Goal: Task Accomplishment & Management: Use online tool/utility

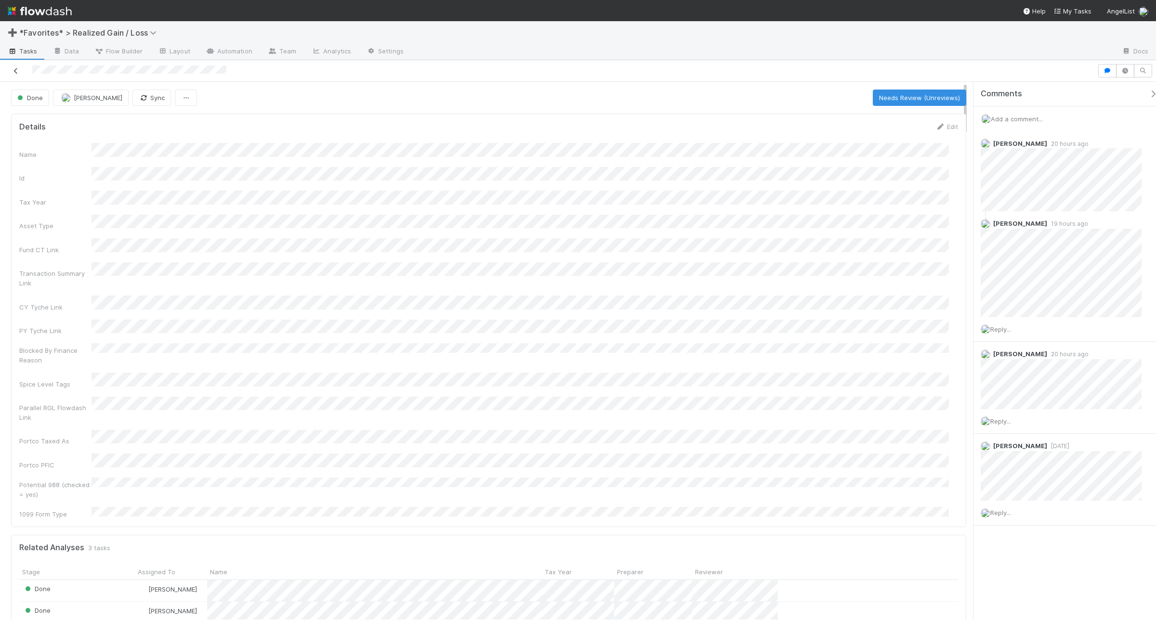
click at [17, 71] on icon at bounding box center [16, 71] width 10 height 6
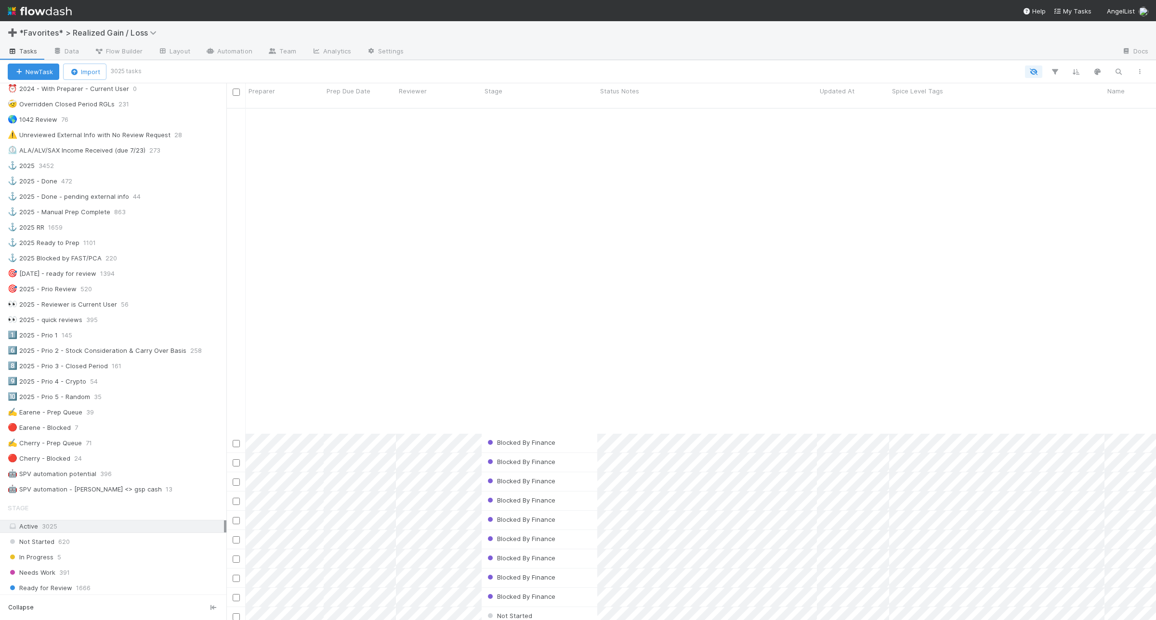
scroll to position [1866, 0]
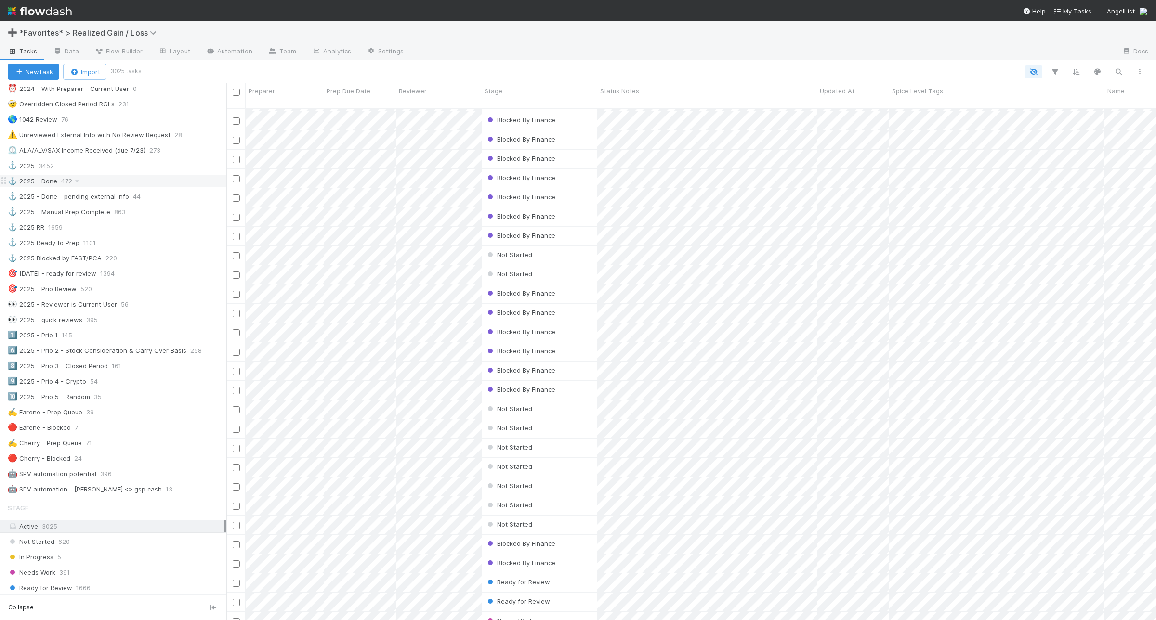
drag, startPoint x: 68, startPoint y: 165, endPoint x: 161, endPoint y: 182, distance: 95.0
click at [68, 165] on div "⚓ 2025 3452" at bounding box center [117, 166] width 219 height 12
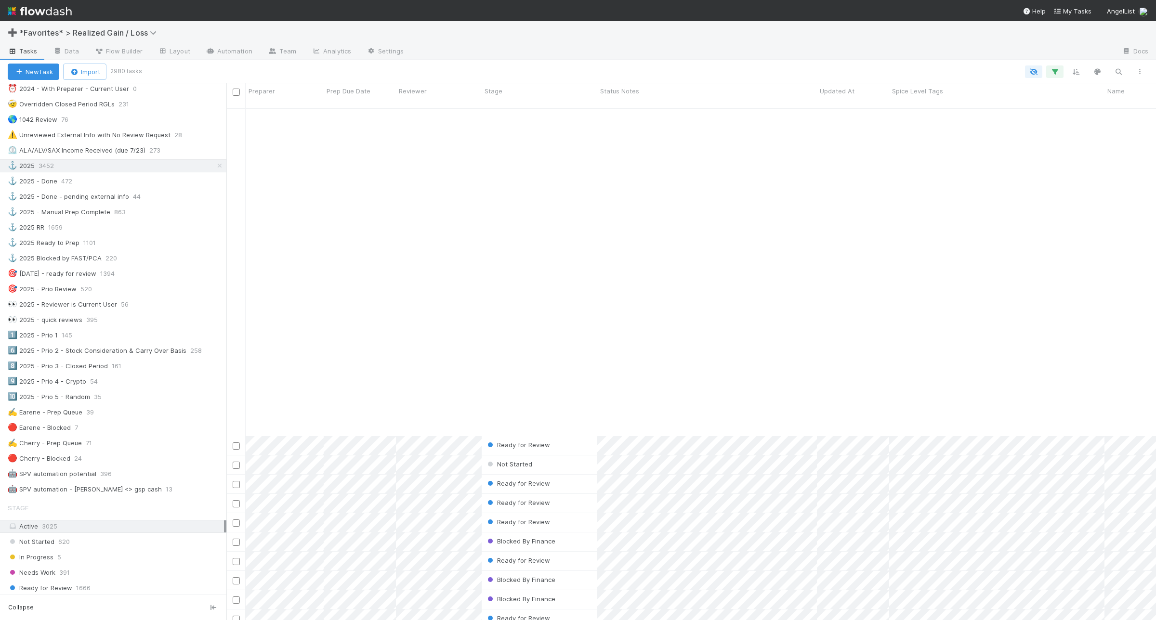
scroll to position [361, 0]
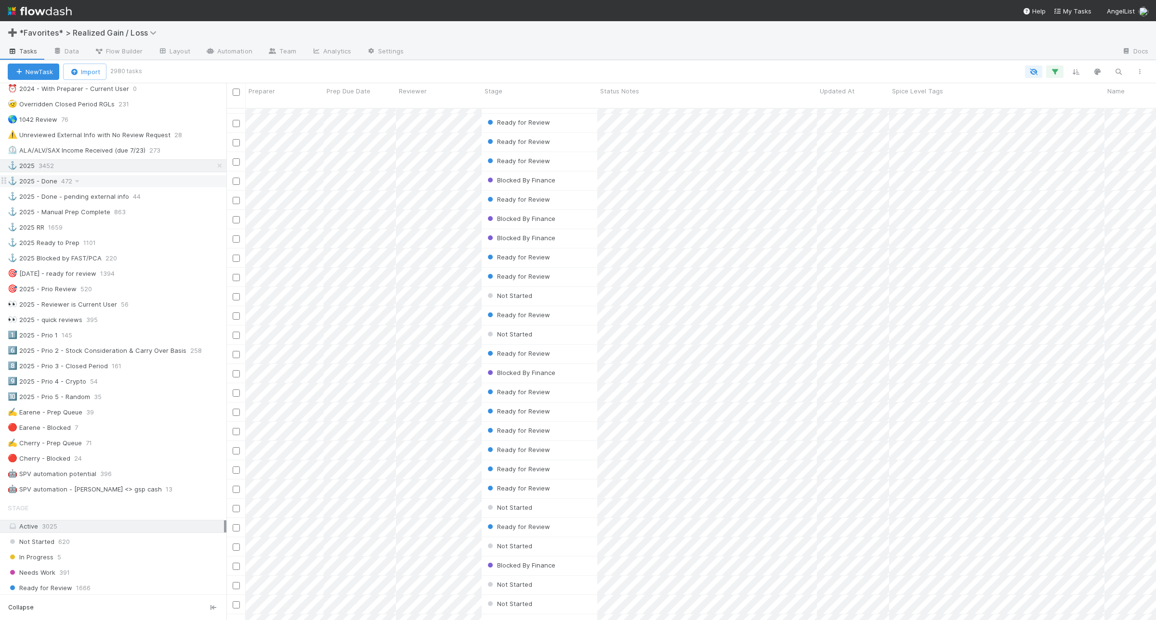
click at [123, 186] on div "⚓ 2025 - Done 472" at bounding box center [117, 181] width 219 height 12
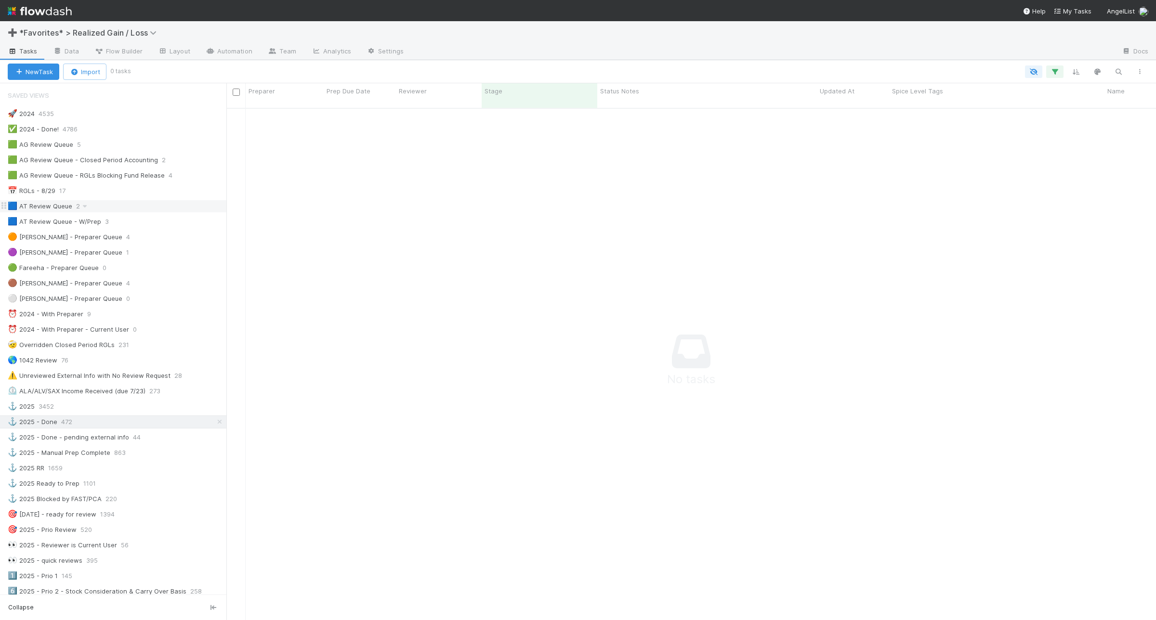
click at [166, 211] on div "🟦 AT Review Queue 2" at bounding box center [117, 206] width 219 height 12
click at [162, 228] on div "🟦 AT Review Queue - W/Prep 3" at bounding box center [117, 222] width 219 height 12
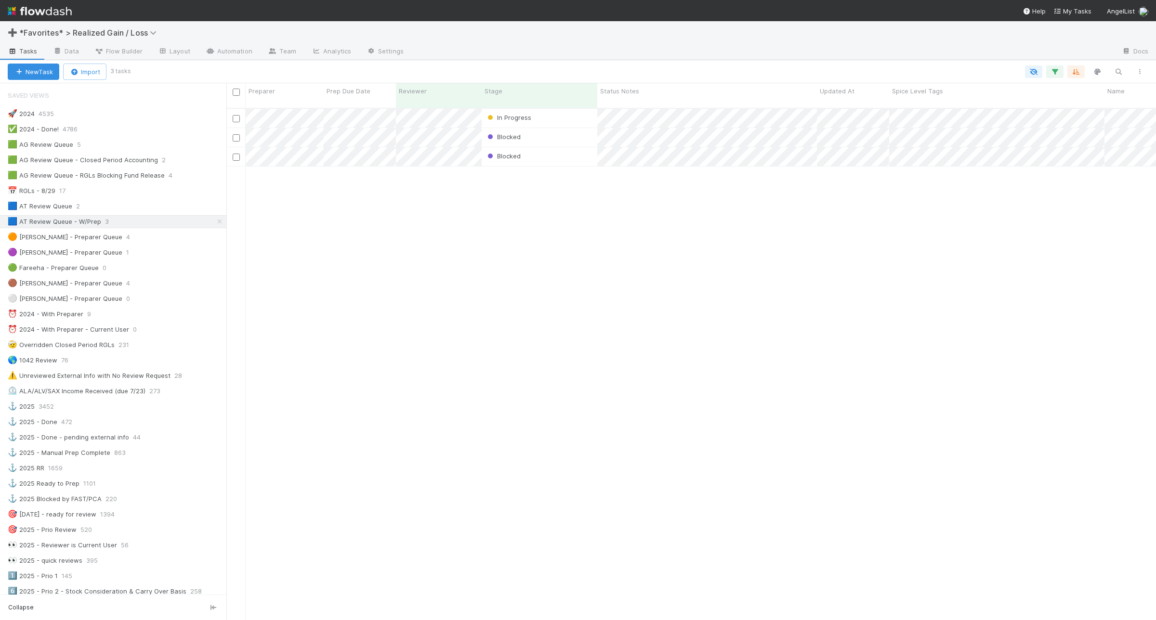
scroll to position [510, 920]
click at [109, 206] on div "🟦 AT Review Queue 2" at bounding box center [117, 206] width 219 height 12
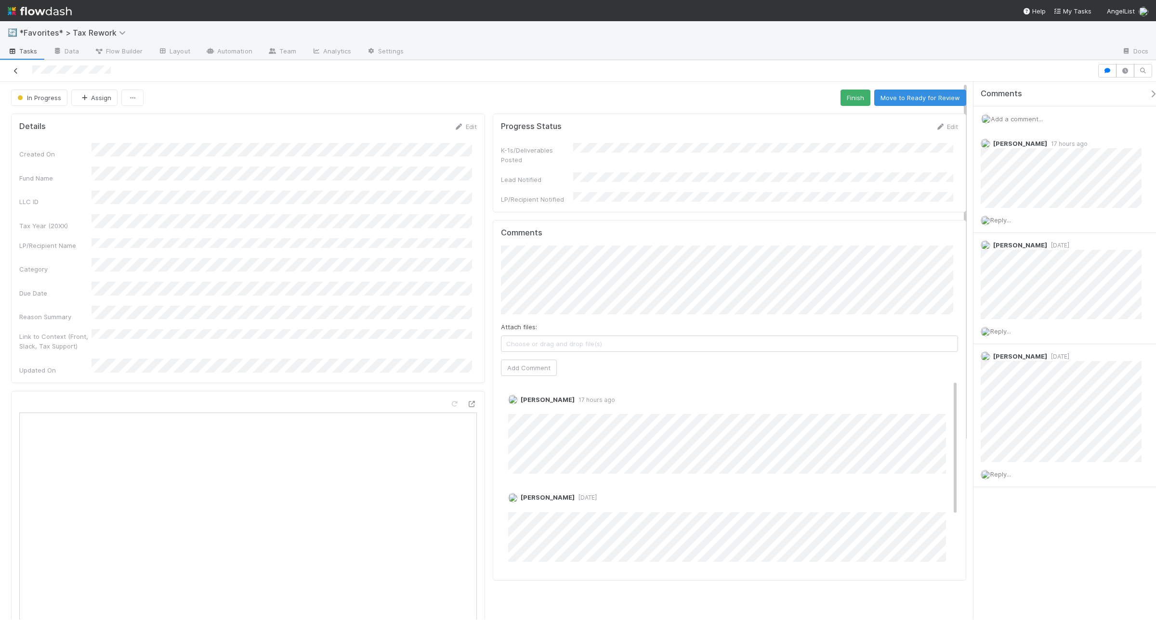
click at [15, 68] on icon at bounding box center [16, 71] width 10 height 6
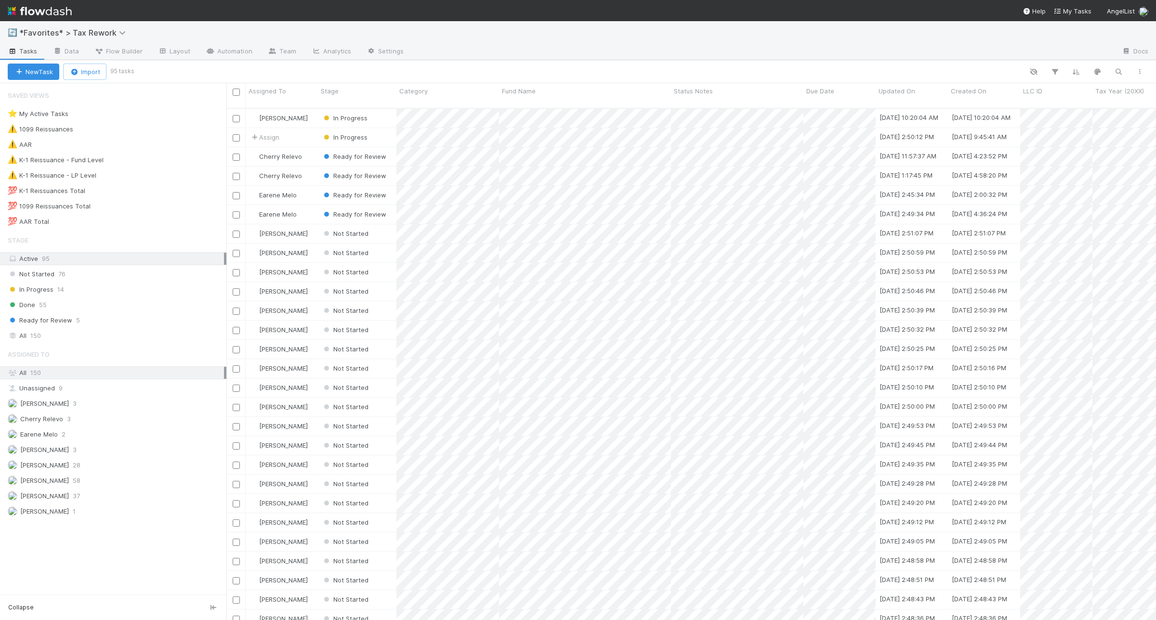
scroll to position [510, 920]
click at [147, 177] on div "⚠️ K-1 Reissuance - LP Level 41" at bounding box center [117, 175] width 219 height 12
click at [152, 161] on div "⚠️ K-1 Reissuance - Fund Level 9" at bounding box center [117, 160] width 219 height 12
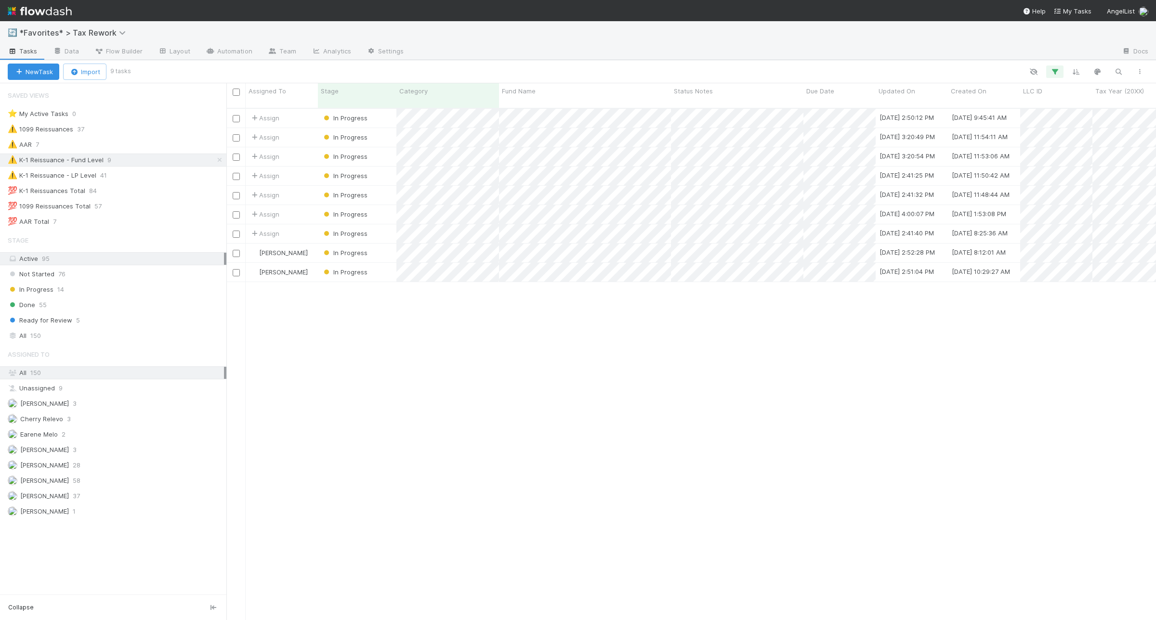
scroll to position [510, 920]
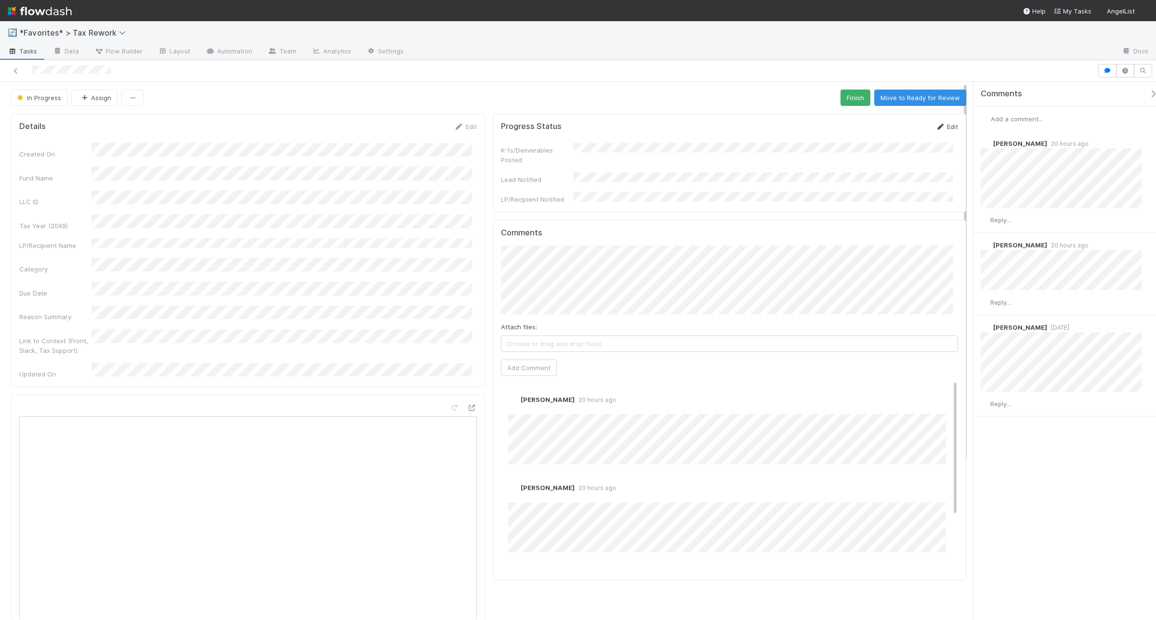
click at [942, 129] on link "Edit" at bounding box center [946, 127] width 23 height 8
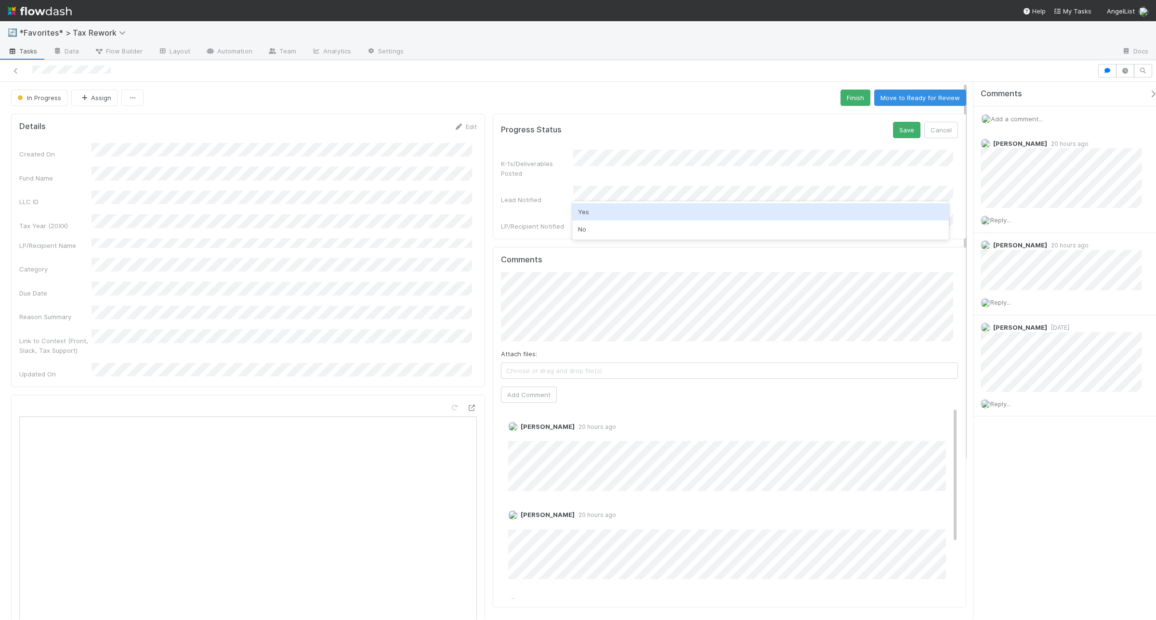
click at [647, 213] on div "Yes" at bounding box center [760, 211] width 377 height 17
click at [893, 129] on button "Save" at bounding box center [906, 130] width 27 height 16
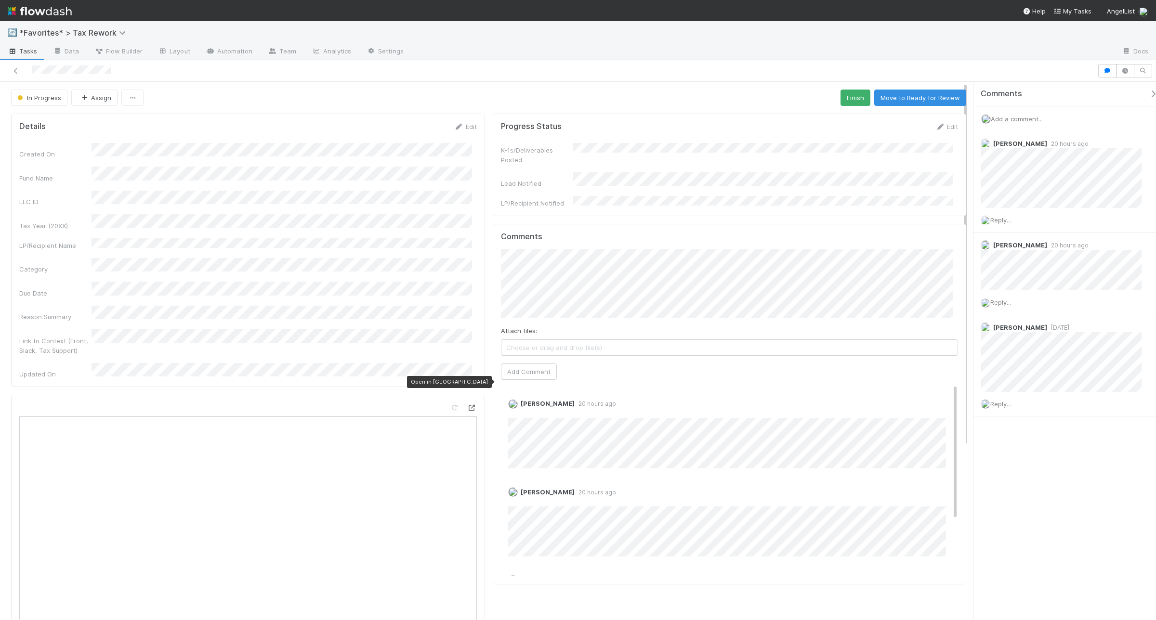
click at [468, 405] on icon at bounding box center [472, 408] width 10 height 6
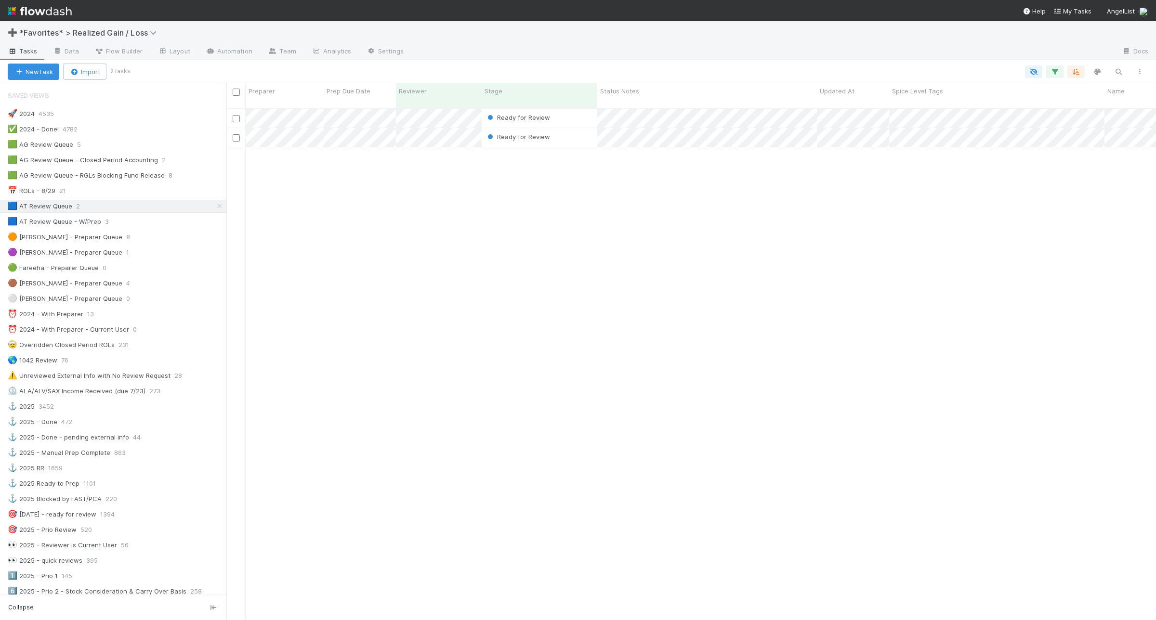
scroll to position [510, 920]
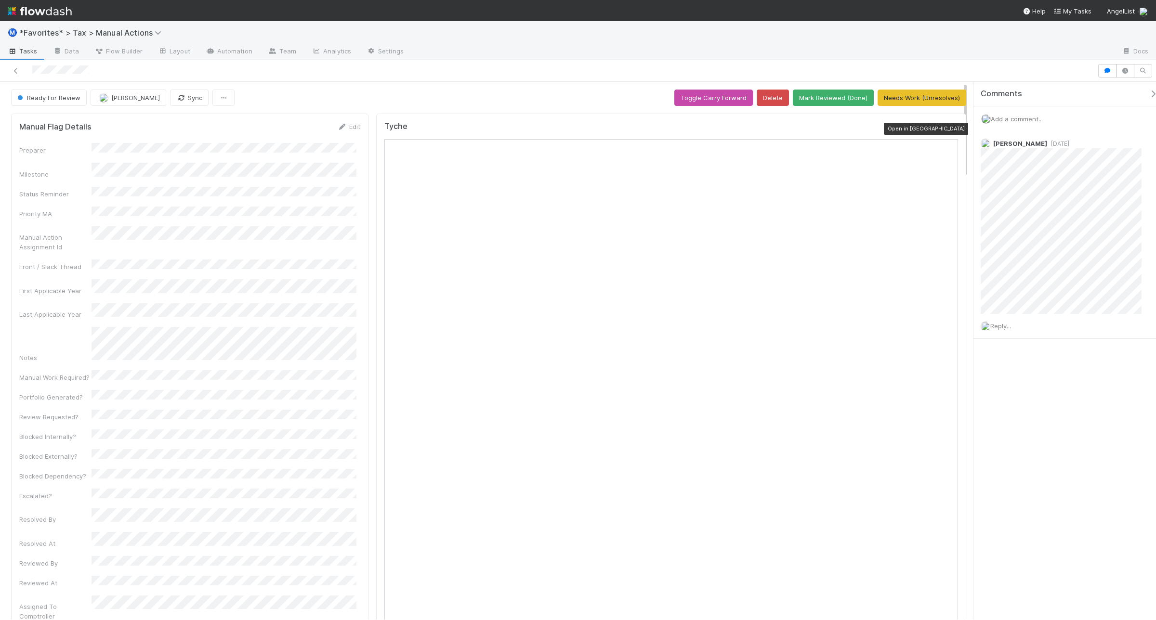
click at [948, 126] on icon at bounding box center [953, 129] width 10 height 6
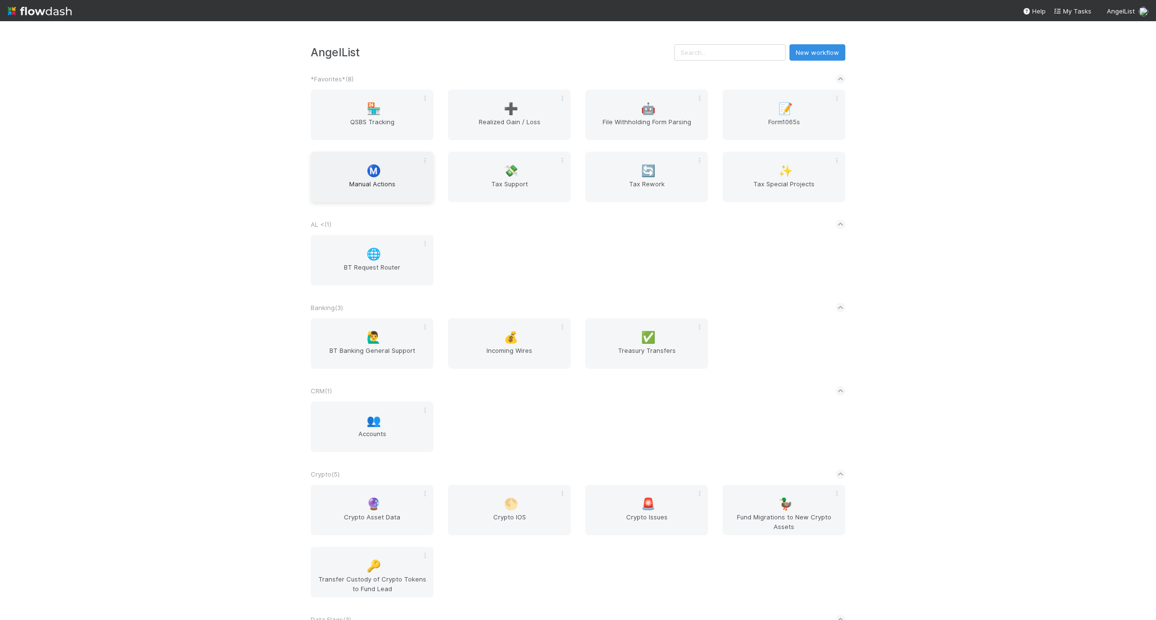
click at [354, 178] on div "Ⓜ️ Manual Actions" at bounding box center [372, 177] width 123 height 51
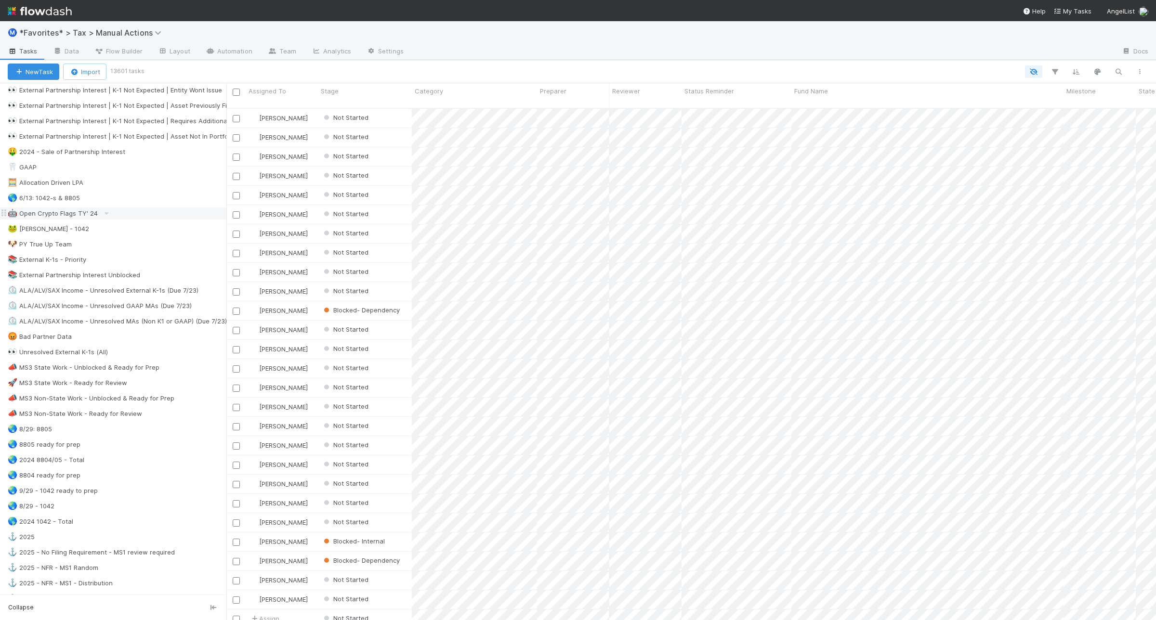
scroll to position [542, 0]
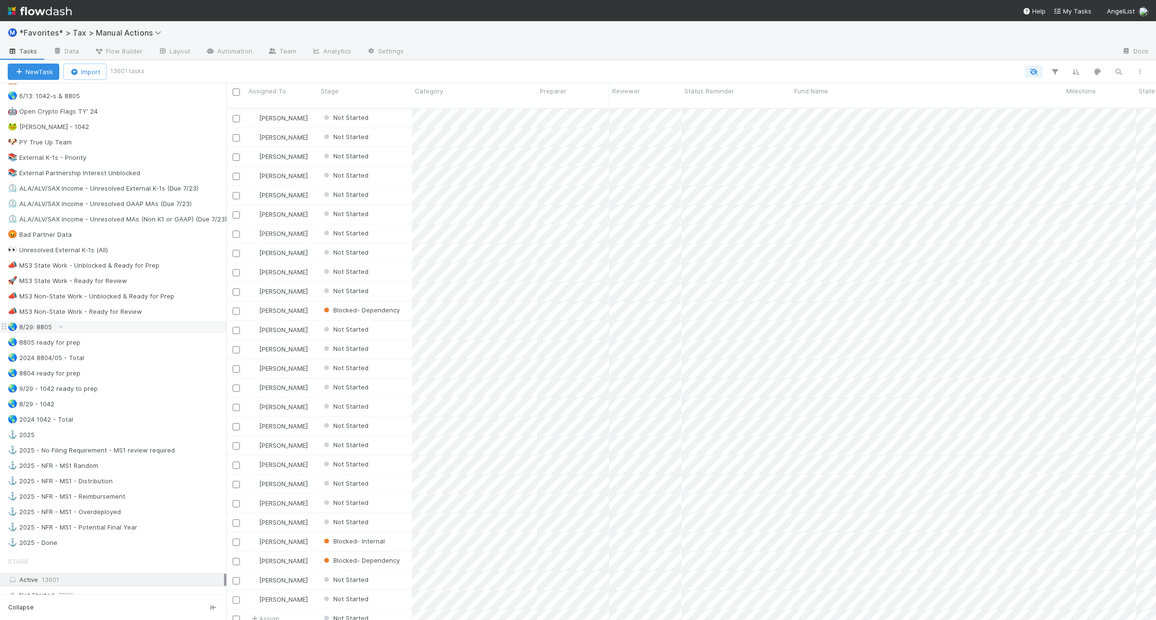
click at [141, 333] on div "🌏 8/29: 8805" at bounding box center [117, 327] width 219 height 12
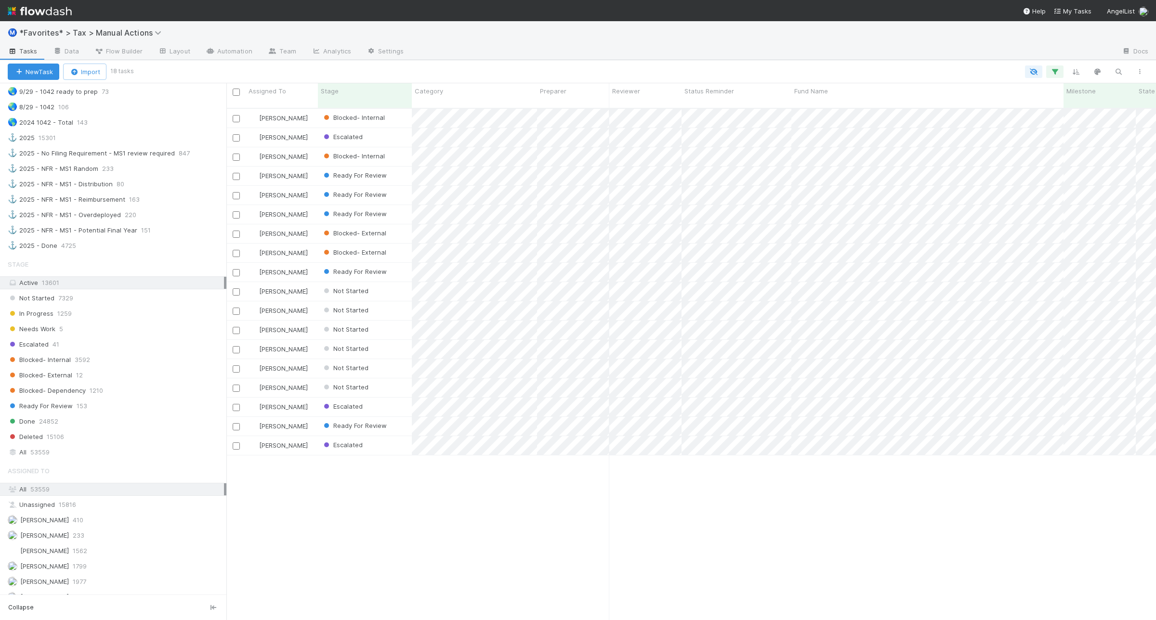
scroll to position [843, 0]
click at [1057, 69] on icon "button" at bounding box center [1055, 71] width 10 height 9
click at [793, 244] on link "And.." at bounding box center [783, 240] width 30 height 14
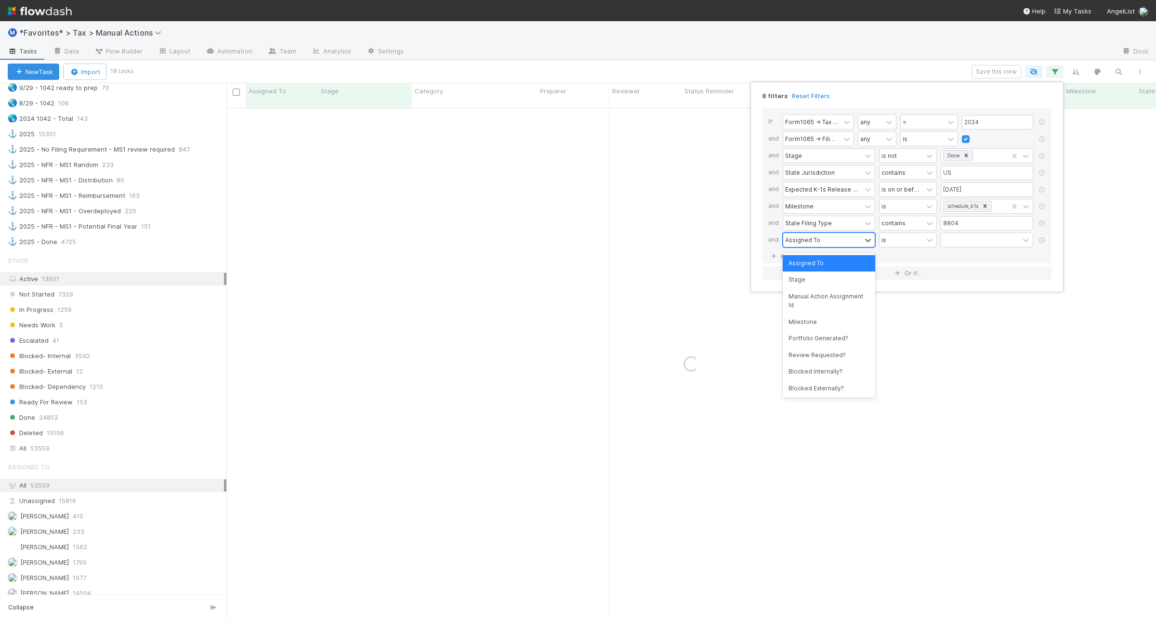
click at [807, 242] on div "Assigned To" at bounding box center [802, 239] width 35 height 9
type input "prep"
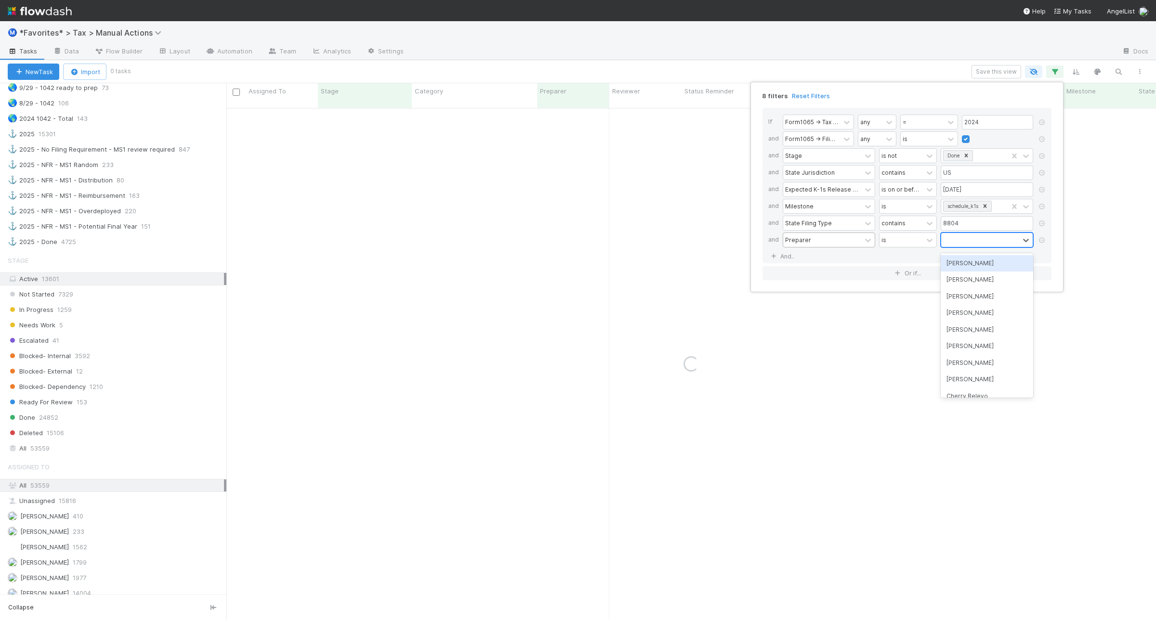
click at [951, 237] on div at bounding box center [980, 240] width 78 height 14
type input "joh"
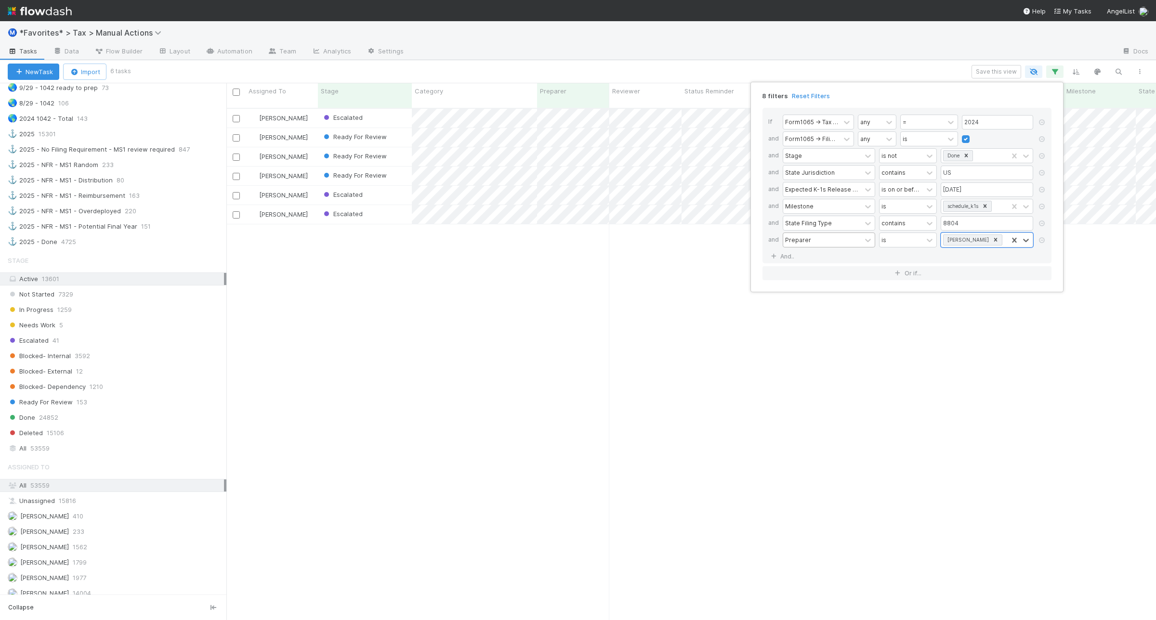
scroll to position [510, 920]
click at [685, 73] on div "8 filters Reset Filters If Form1065 -> Tax Year any = 2024 and Form1065 -> Fili…" at bounding box center [578, 310] width 1156 height 620
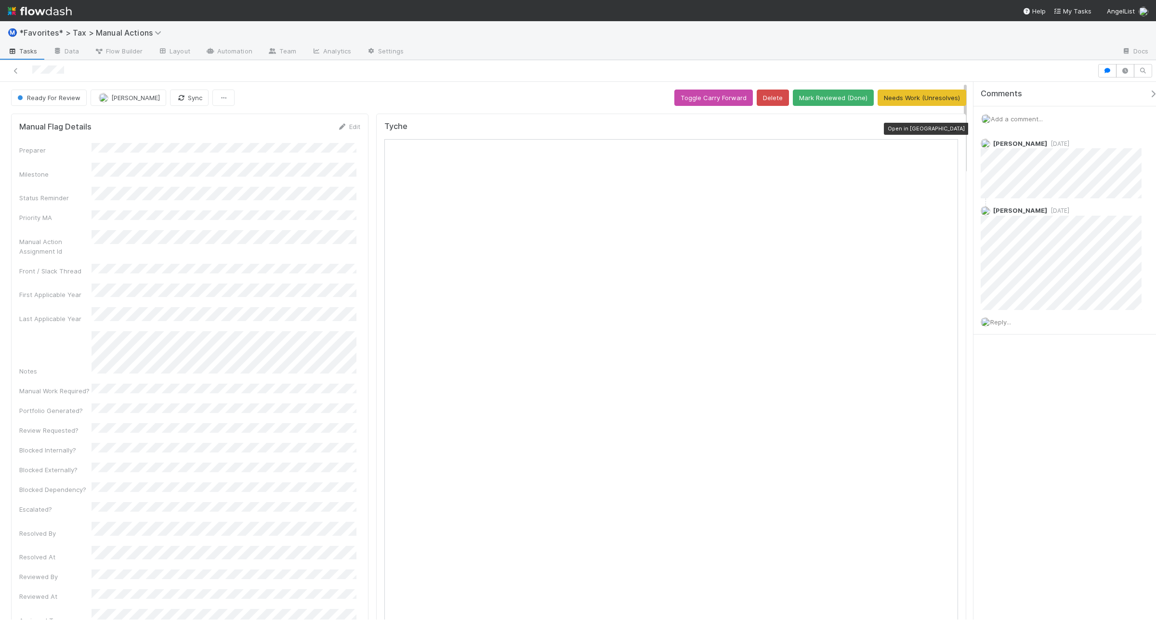
click at [924, 126] on icon at bounding box center [953, 129] width 10 height 6
click at [924, 323] on span "Reply..." at bounding box center [1000, 322] width 21 height 8
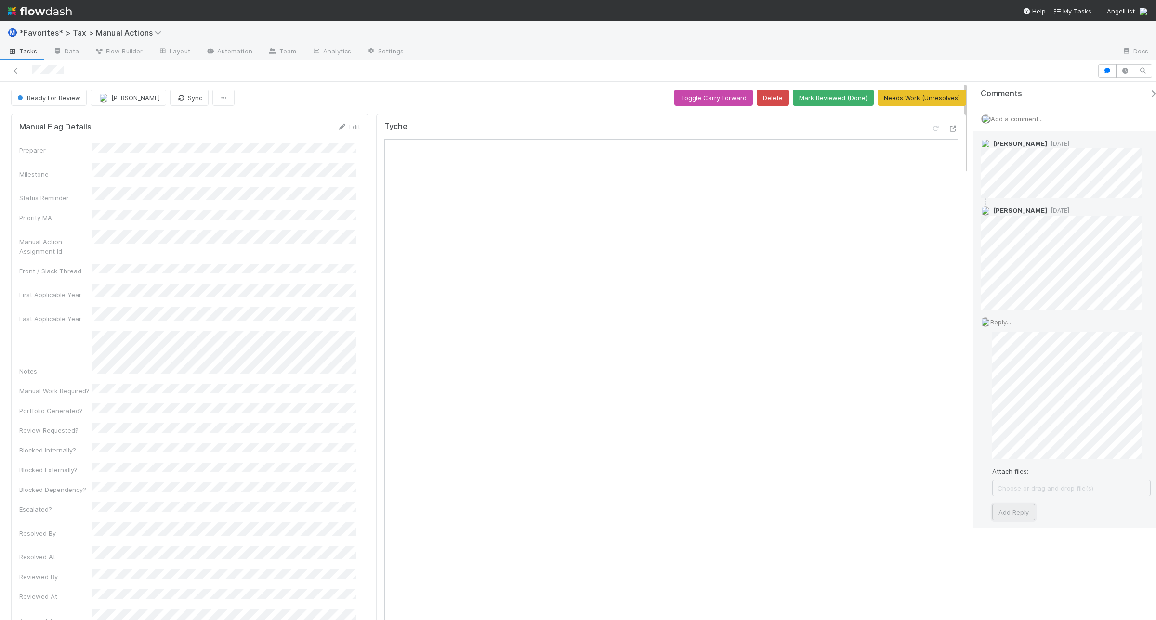
click at [924, 496] on button "Add Reply" at bounding box center [1013, 512] width 43 height 16
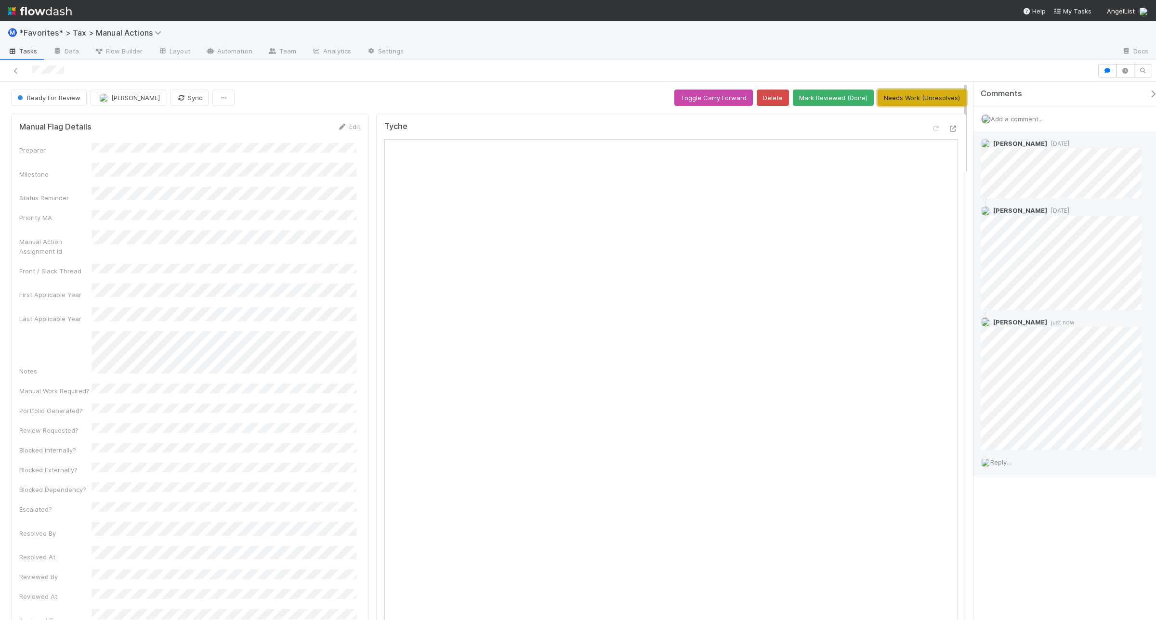
click at [893, 104] on button "Needs Work (Unresolves)" at bounding box center [921, 98] width 89 height 16
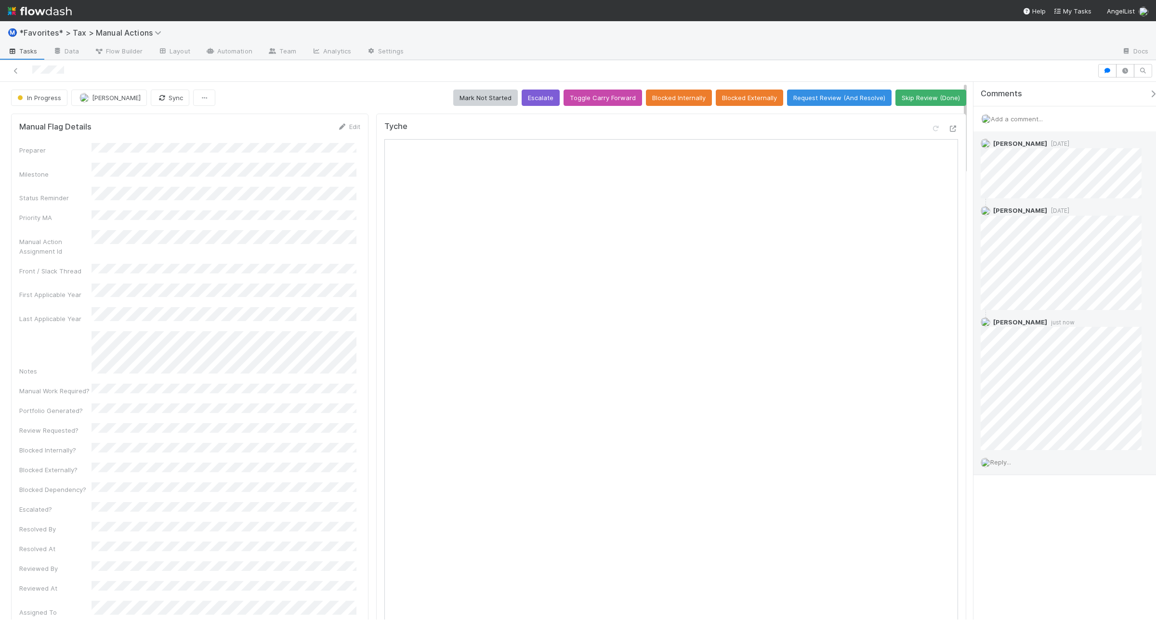
click at [924, 463] on span "Reply..." at bounding box center [1000, 462] width 21 height 8
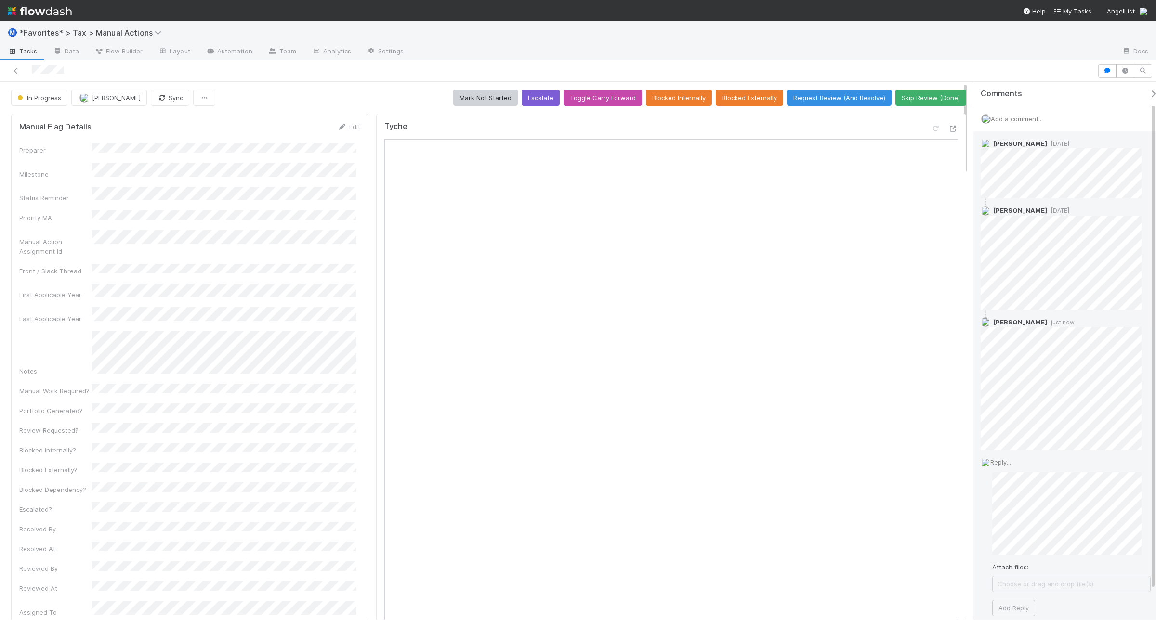
scroll to position [52, 0]
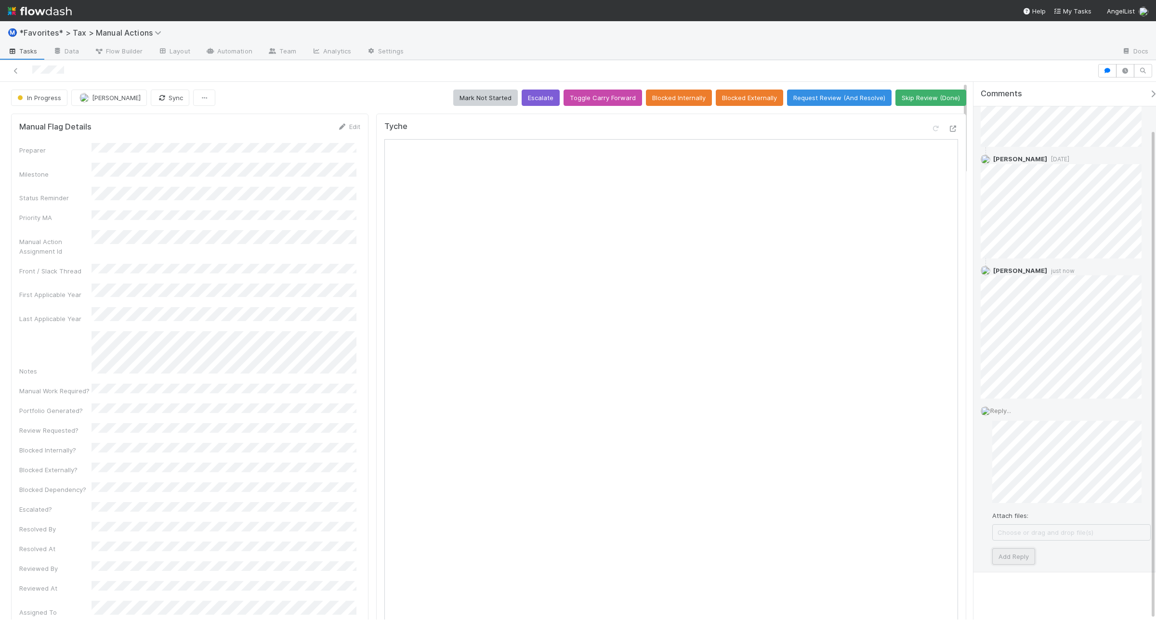
click at [924, 496] on button "Add Reply" at bounding box center [1013, 556] width 43 height 16
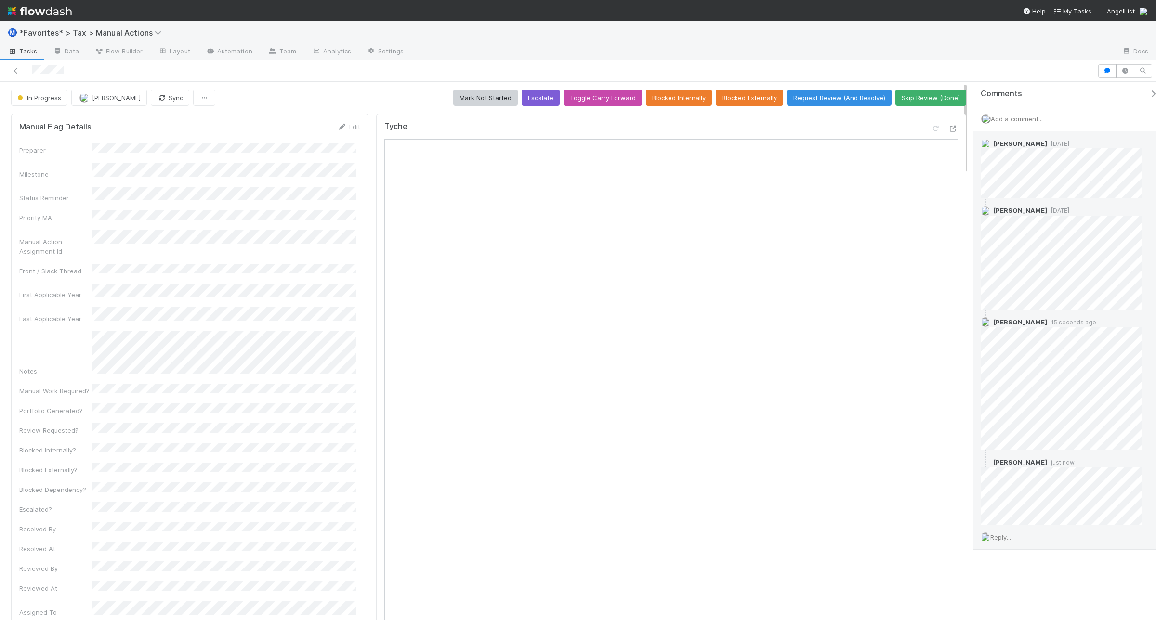
scroll to position [0, 0]
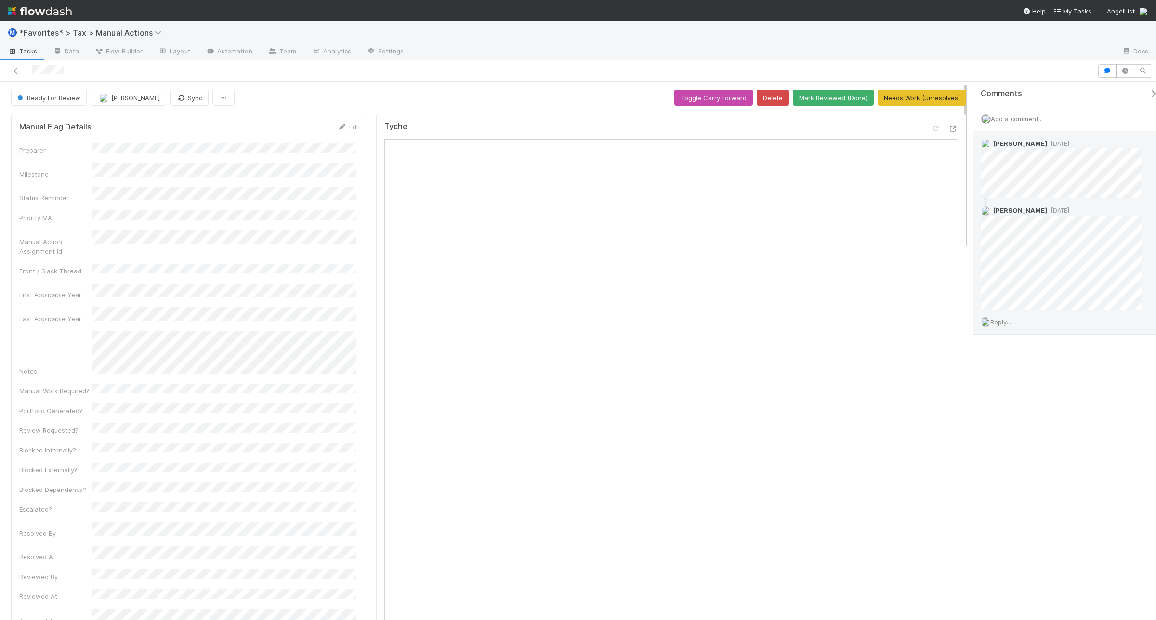
click at [998, 325] on span "Reply..." at bounding box center [1000, 322] width 21 height 8
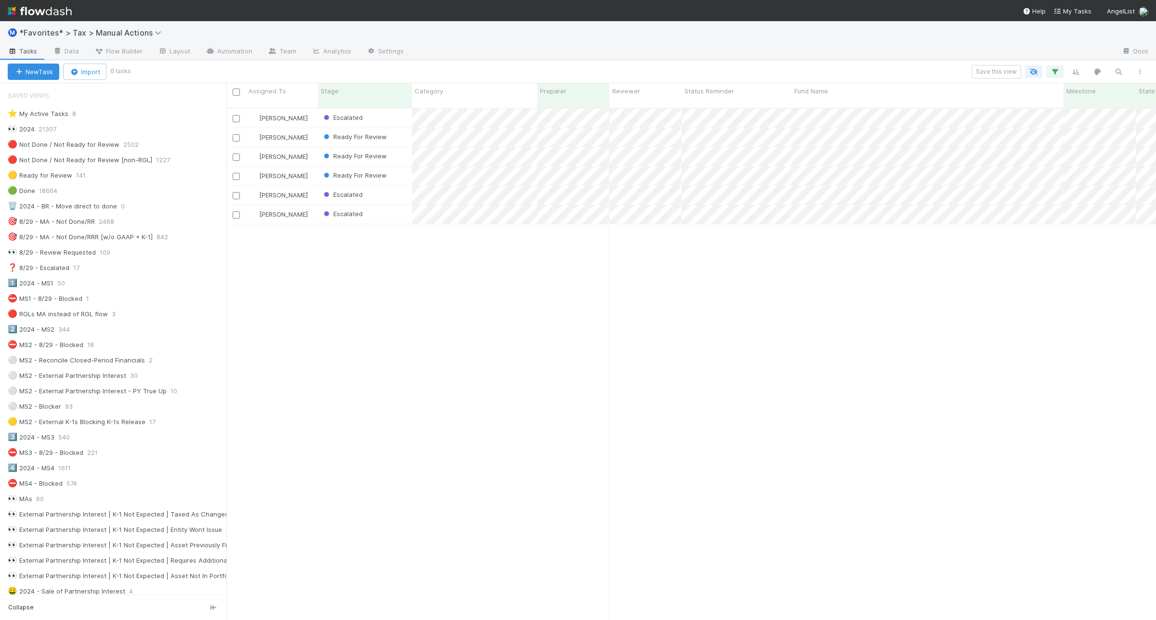
scroll to position [843, 0]
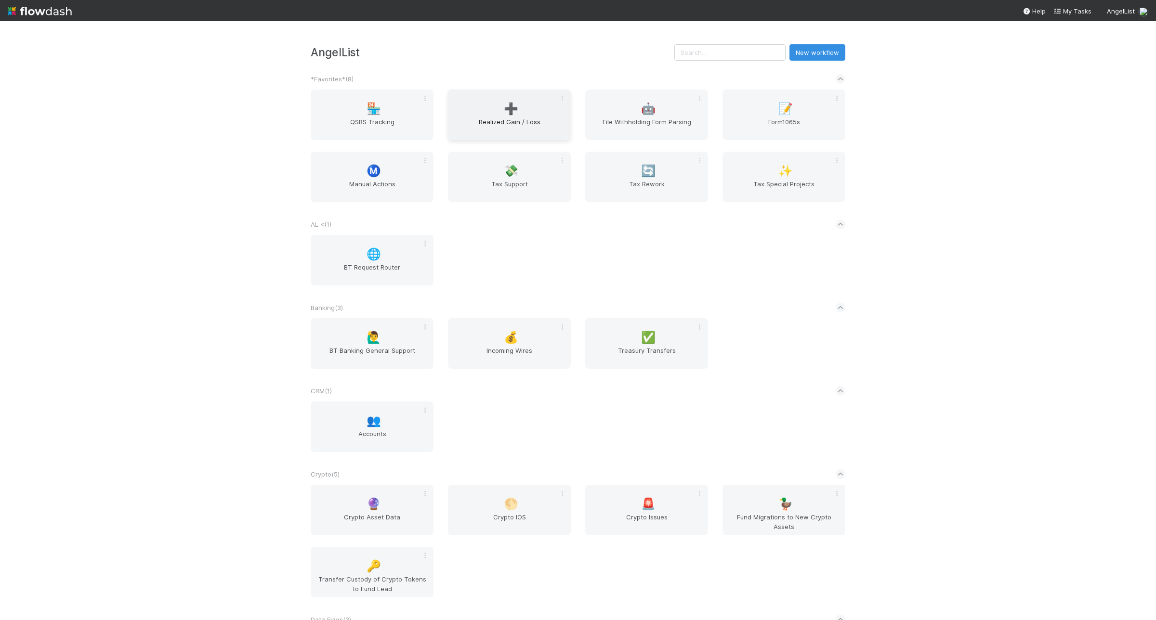
click at [511, 106] on span "➕" at bounding box center [511, 109] width 14 height 13
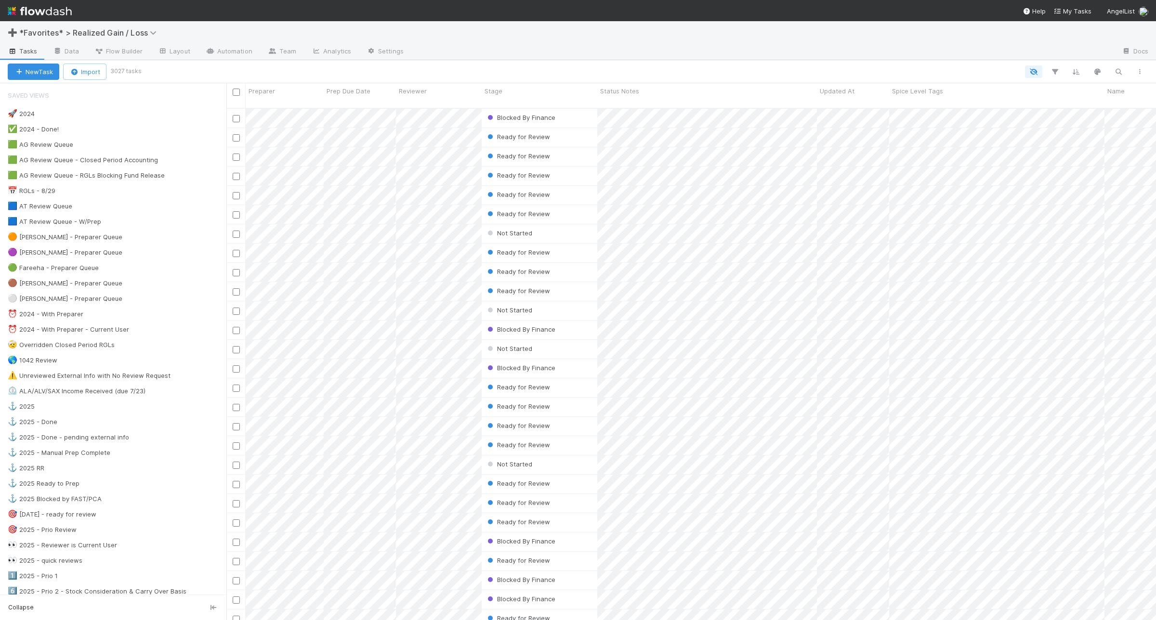
scroll to position [510, 920]
click at [172, 456] on div "⚓ 2025 - Manual Prep Complete 863" at bounding box center [117, 453] width 219 height 12
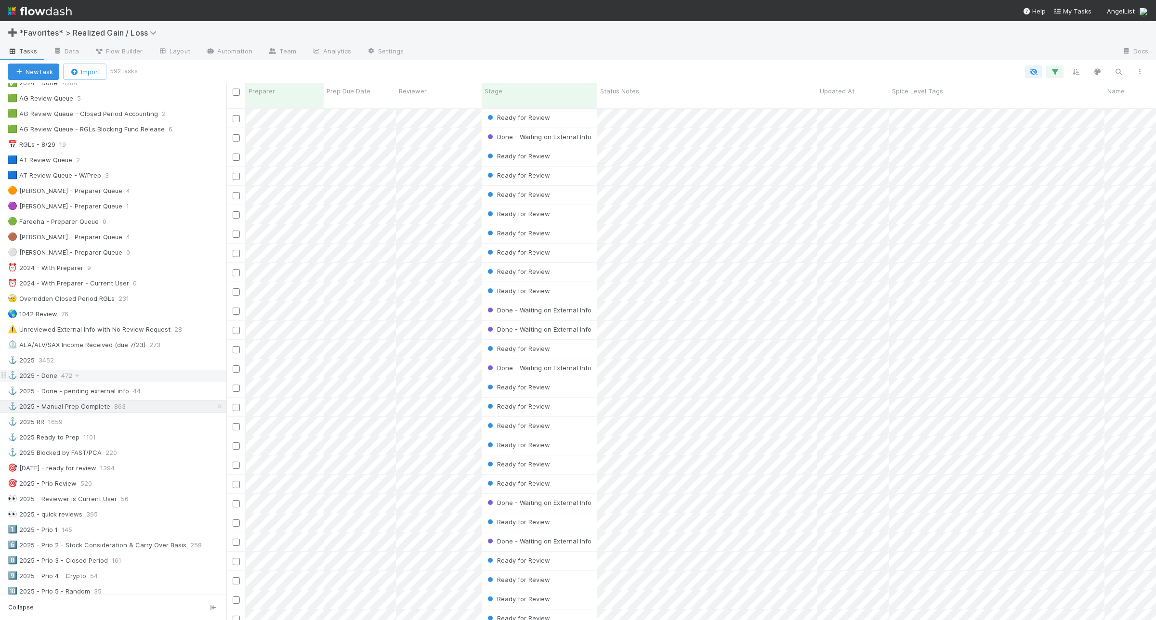
scroll to position [60, 0]
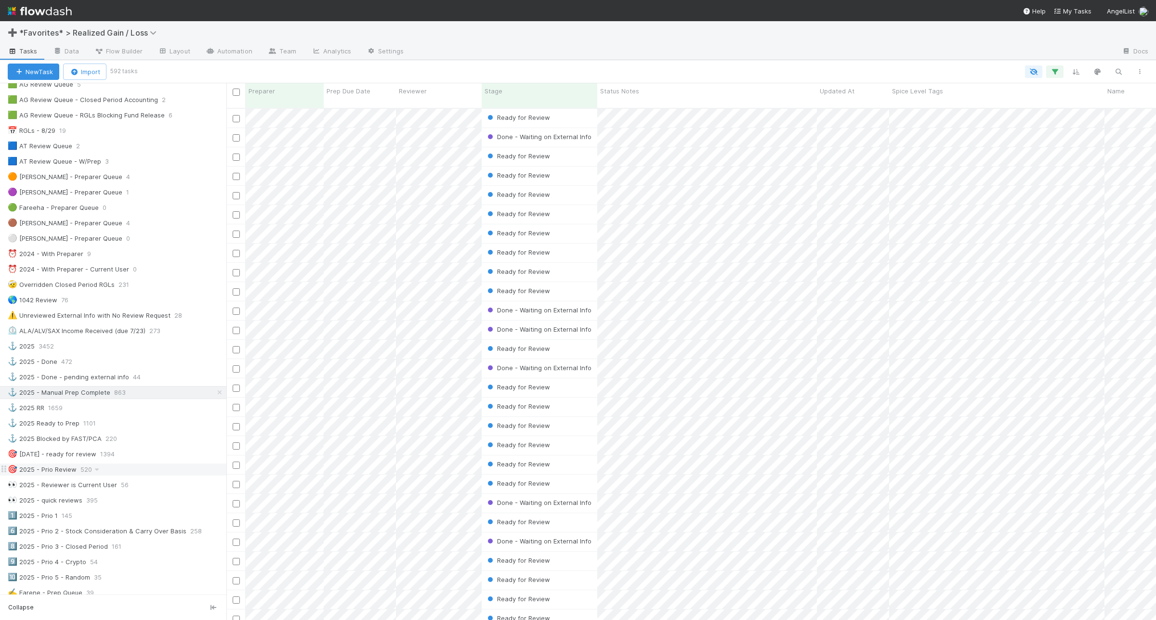
click at [166, 471] on div "🎯 2025 - Prio Review 520" at bounding box center [117, 470] width 219 height 12
click at [1051, 75] on icon "button" at bounding box center [1055, 71] width 10 height 9
click at [1055, 70] on div "Loading..." at bounding box center [578, 310] width 1156 height 620
click at [1055, 72] on icon "button" at bounding box center [1055, 71] width 10 height 9
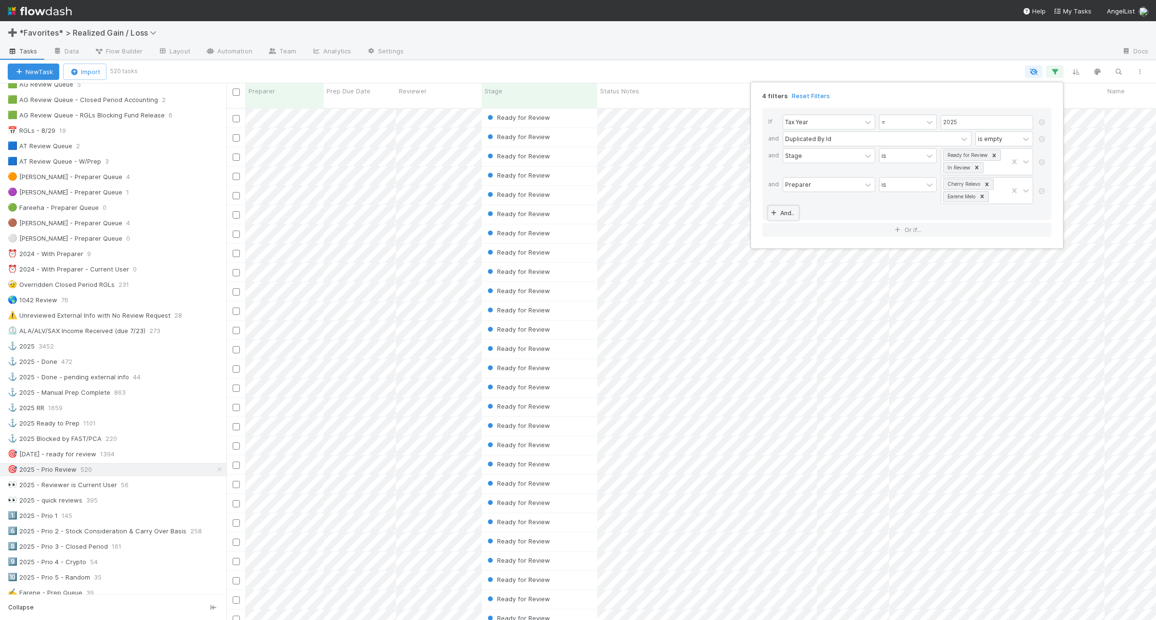
click at [788, 215] on link "And.." at bounding box center [783, 213] width 30 height 14
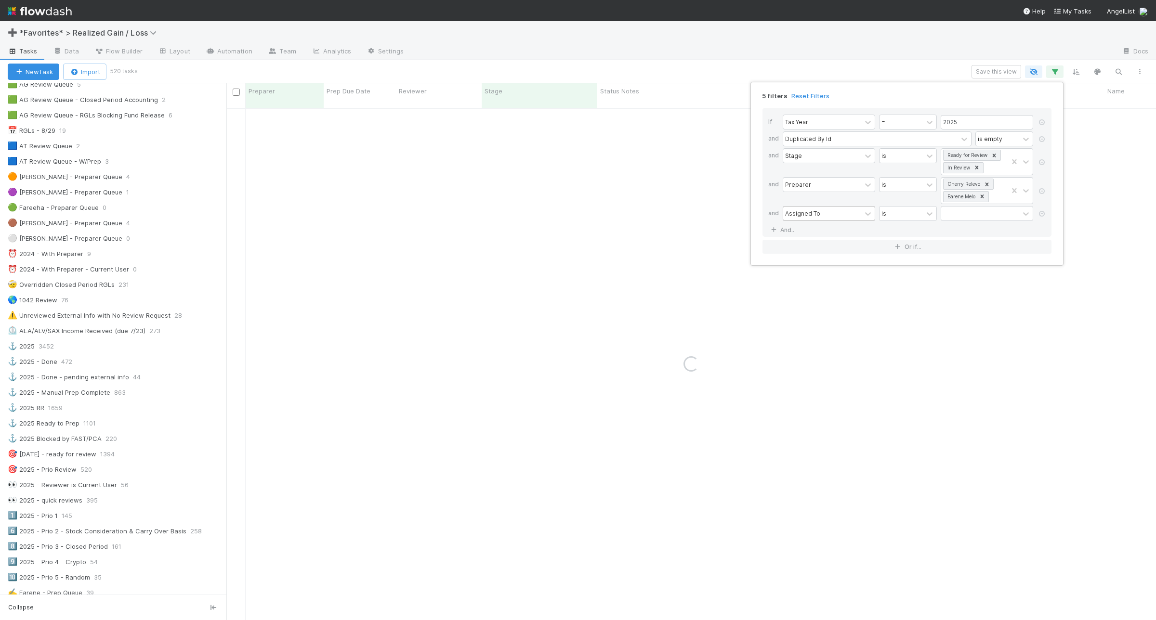
click at [802, 217] on div "Assigned To" at bounding box center [802, 213] width 35 height 9
type input "para"
click at [907, 215] on div "contains" at bounding box center [900, 214] width 43 height 14
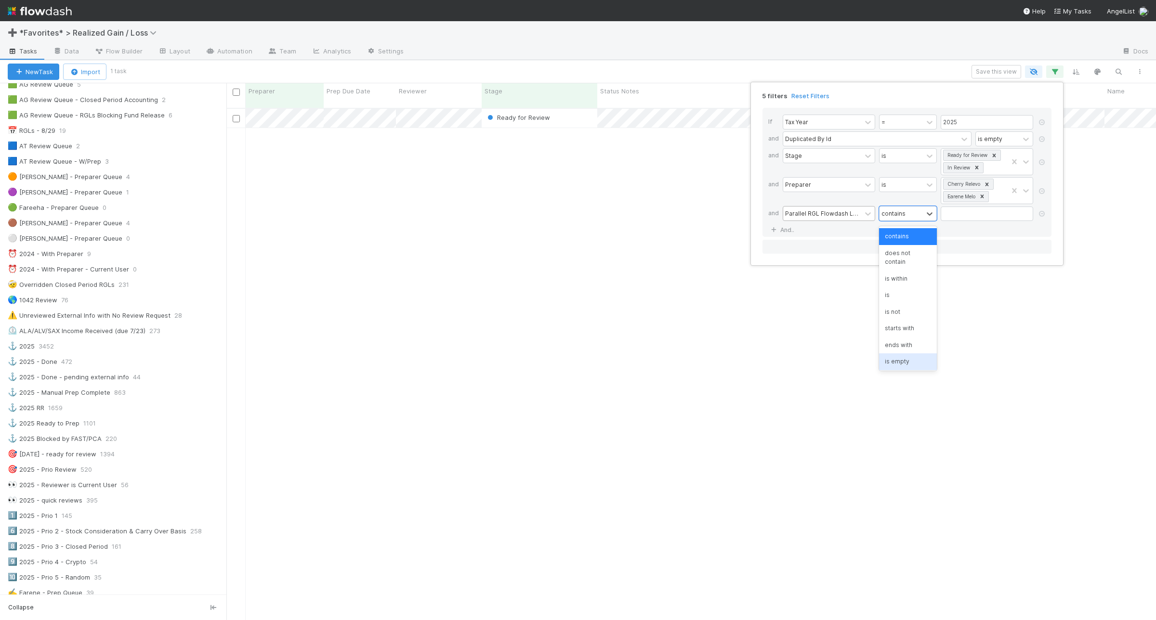
click at [901, 360] on div "is empty" at bounding box center [908, 361] width 58 height 16
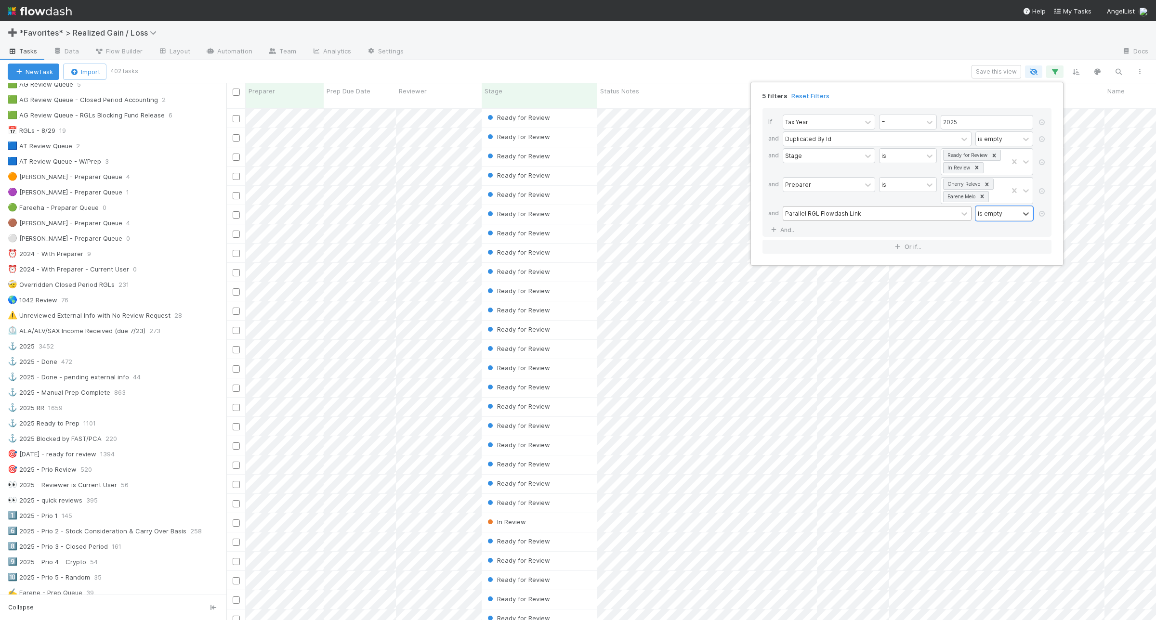
click at [699, 70] on div "5 filters Reset Filters If Tax Year = 2025 and Duplicated By Id is empty and St…" at bounding box center [578, 310] width 1156 height 620
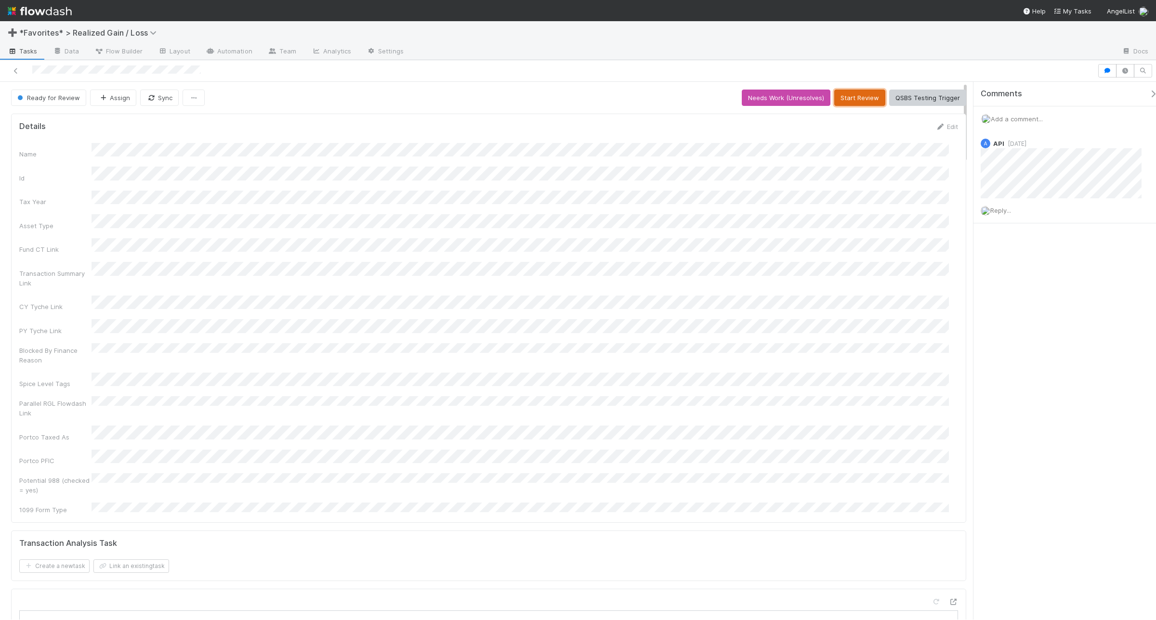
click at [858, 96] on button "Start Review" at bounding box center [859, 98] width 51 height 16
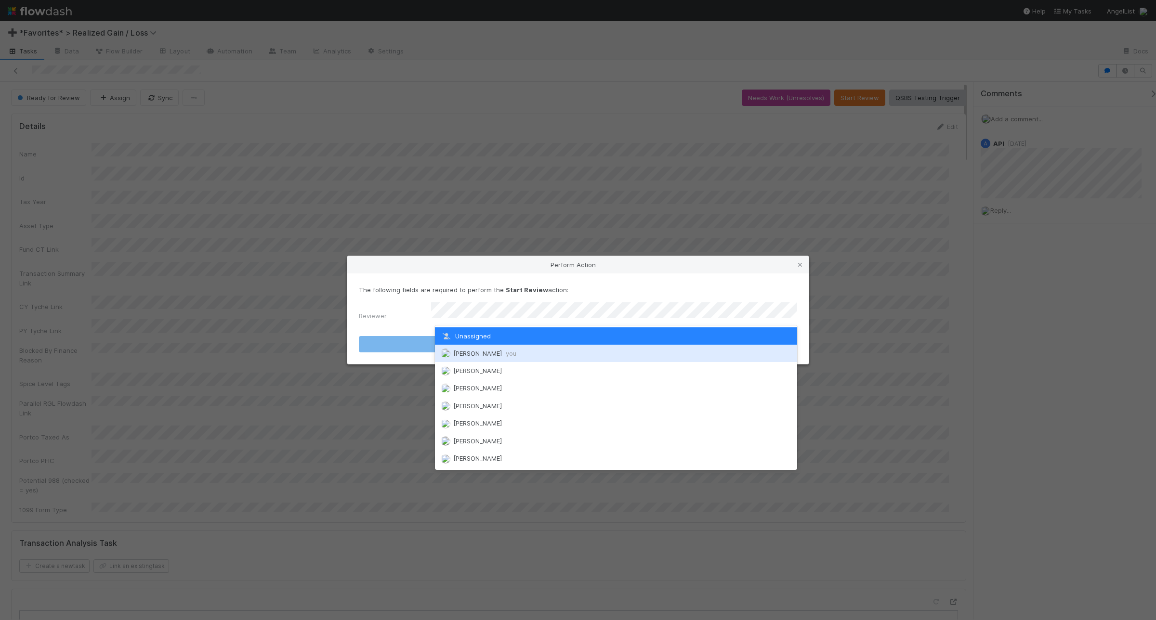
drag, startPoint x: 502, startPoint y: 350, endPoint x: 543, endPoint y: 351, distance: 41.0
click at [506, 350] on span "you" at bounding box center [511, 354] width 11 height 8
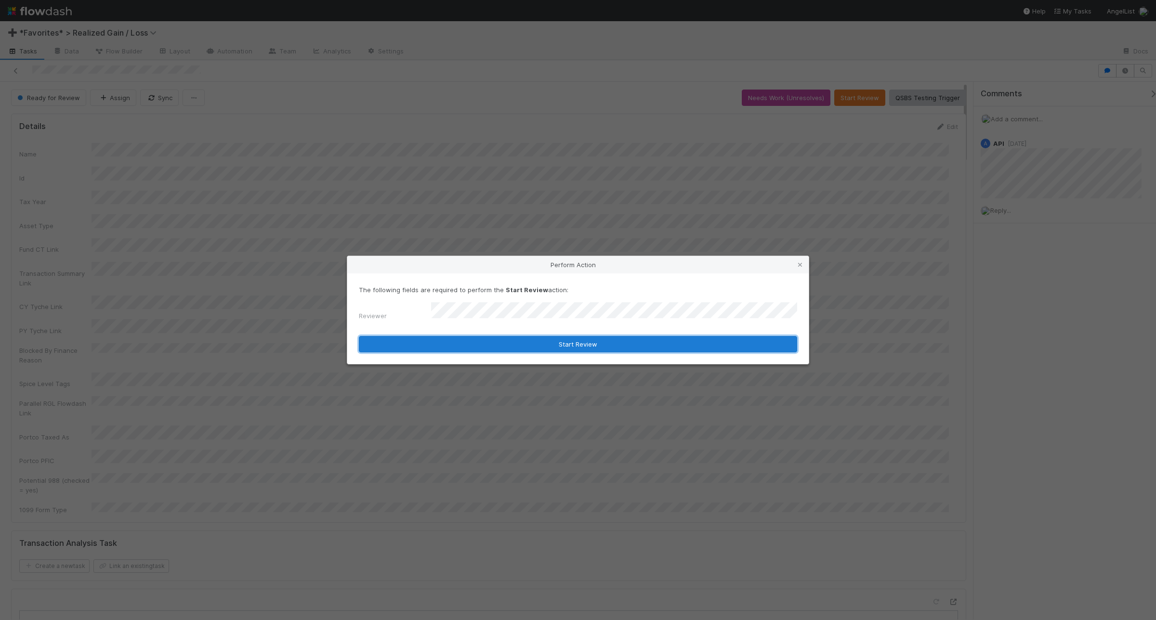
click at [737, 346] on button "Start Review" at bounding box center [578, 344] width 438 height 16
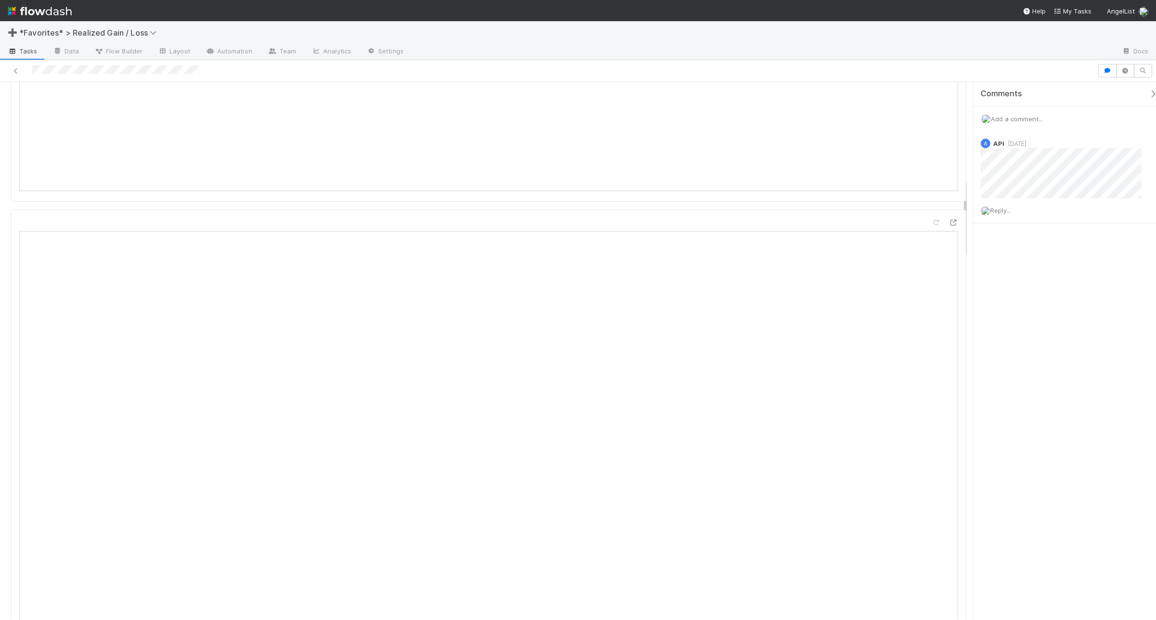
scroll to position [662, 0]
click at [1016, 120] on span "Add a comment..." at bounding box center [1016, 119] width 52 height 8
click at [994, 272] on button "Add Comment" at bounding box center [1016, 267] width 56 height 16
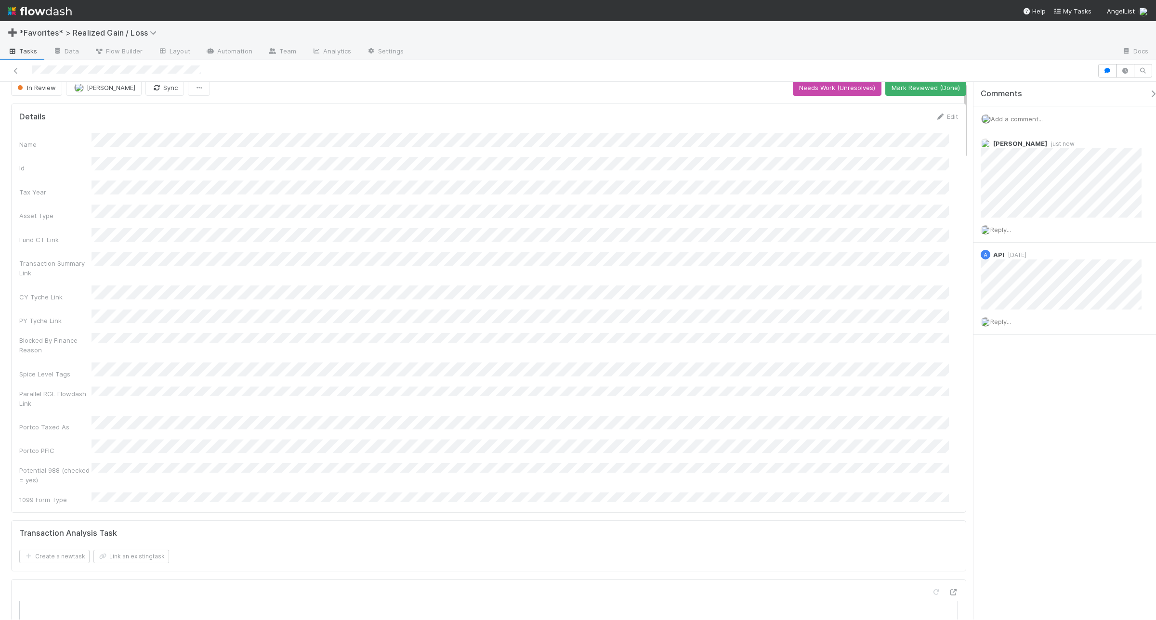
scroll to position [0, 0]
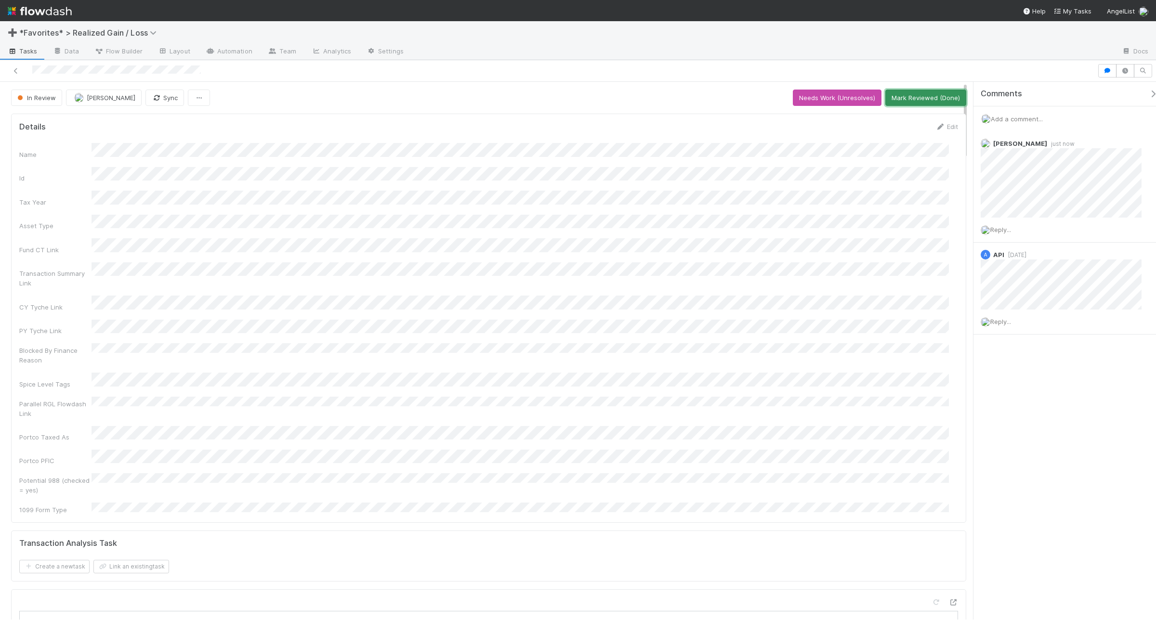
click at [916, 93] on button "Mark Reviewed (Done)" at bounding box center [925, 98] width 81 height 16
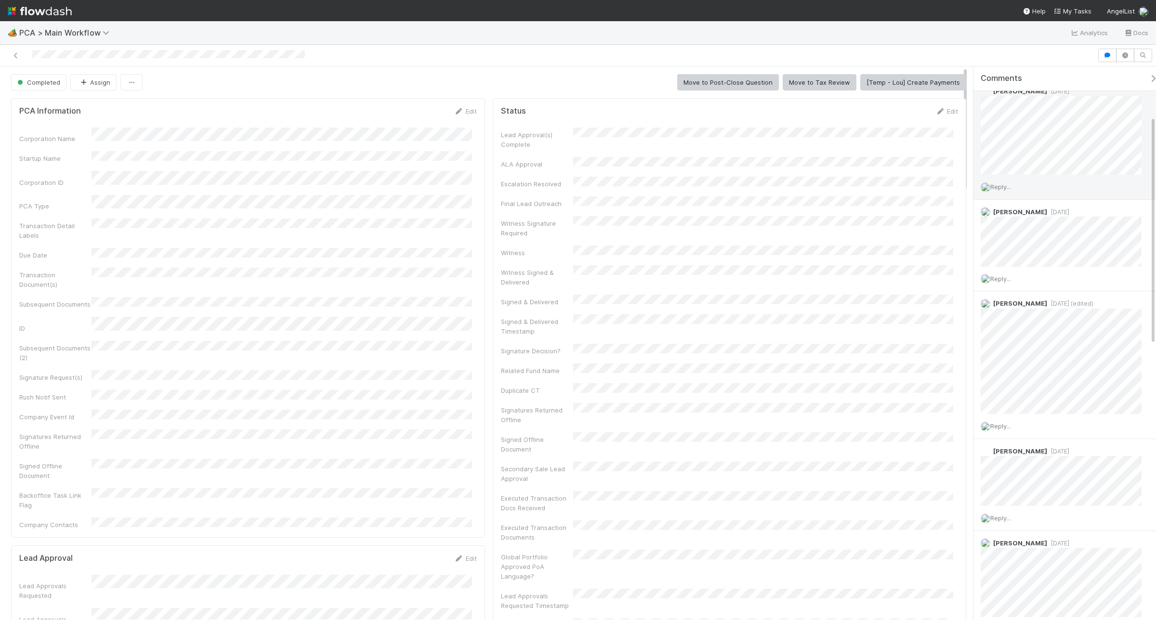
scroll to position [120, 0]
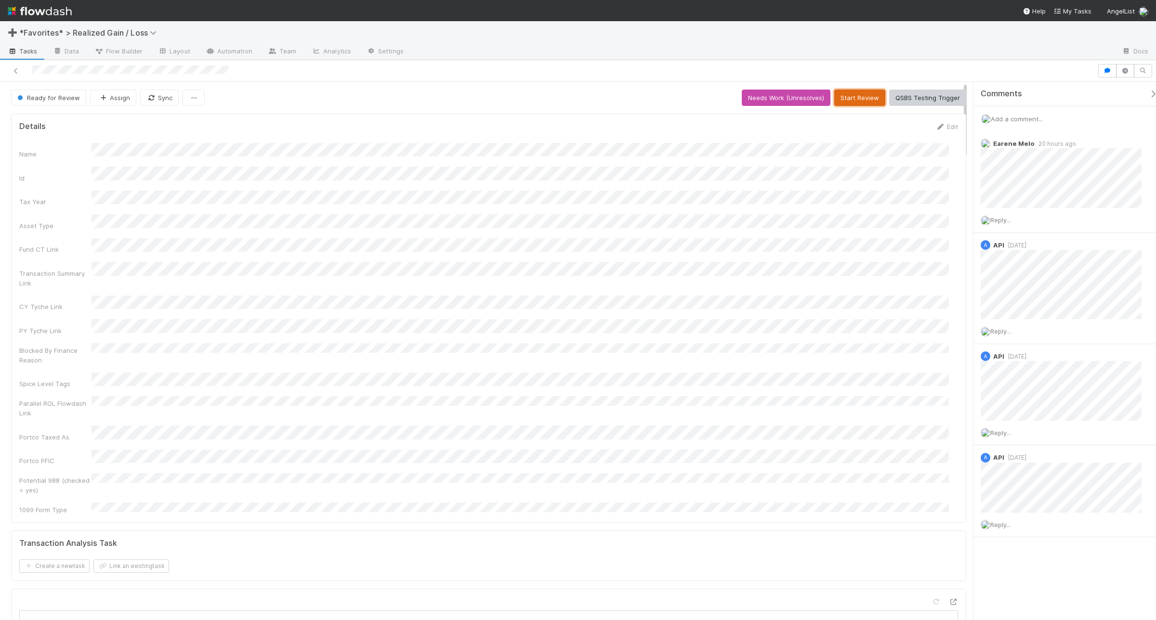
click at [853, 95] on button "Start Review" at bounding box center [859, 98] width 51 height 16
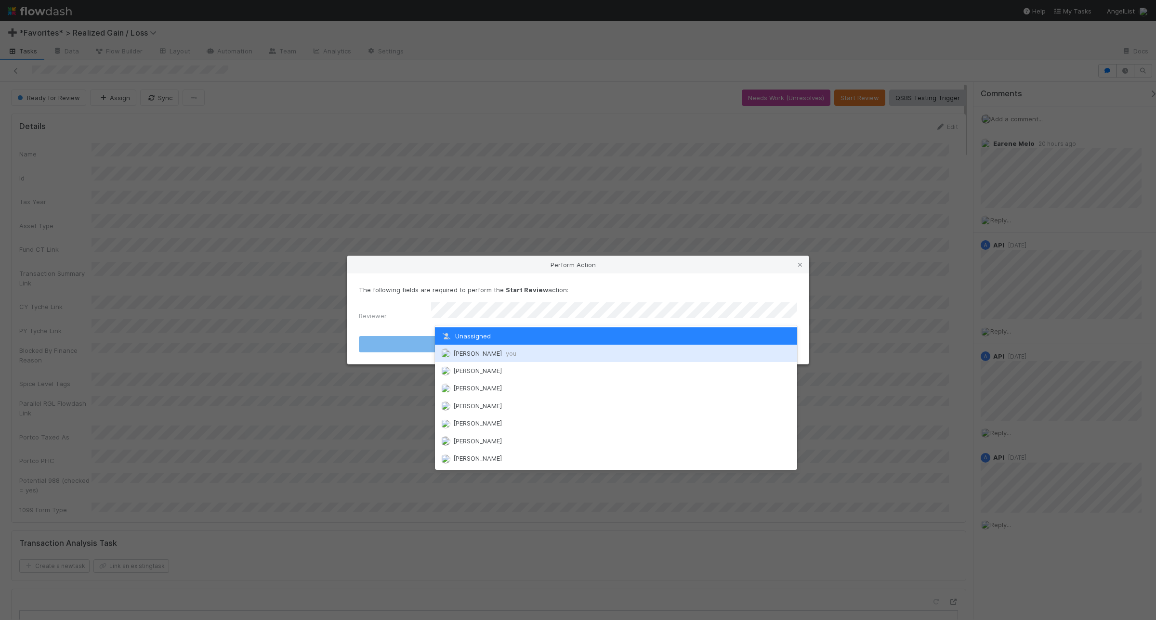
click at [587, 357] on div "[PERSON_NAME] you" at bounding box center [616, 353] width 362 height 17
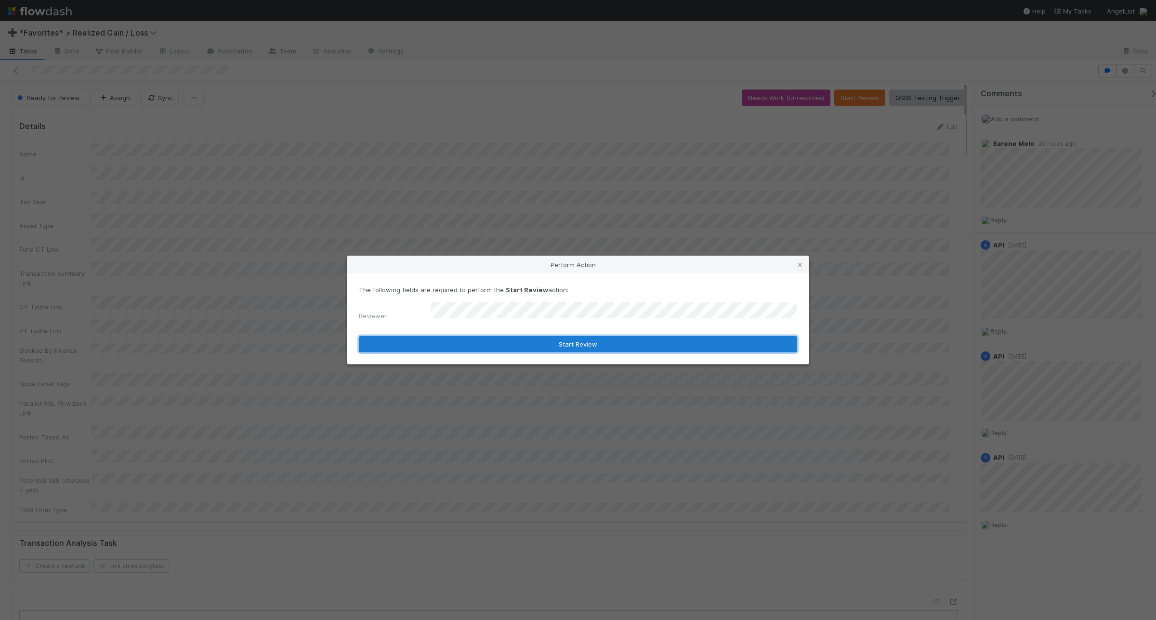
click at [603, 339] on button "Start Review" at bounding box center [578, 344] width 438 height 16
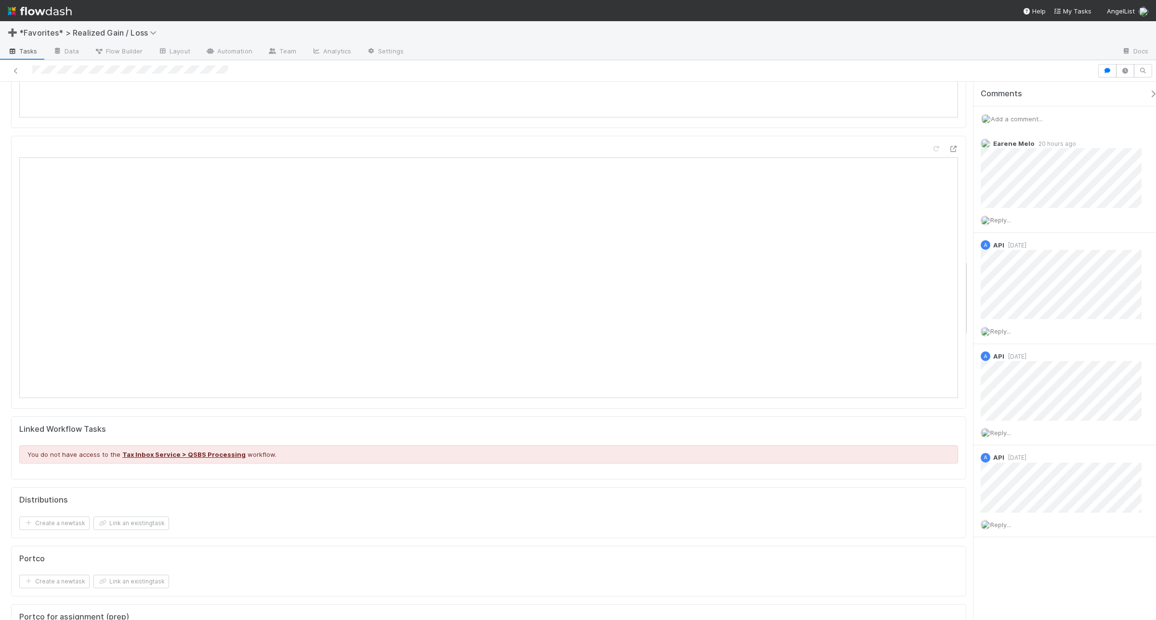
scroll to position [1236, 0]
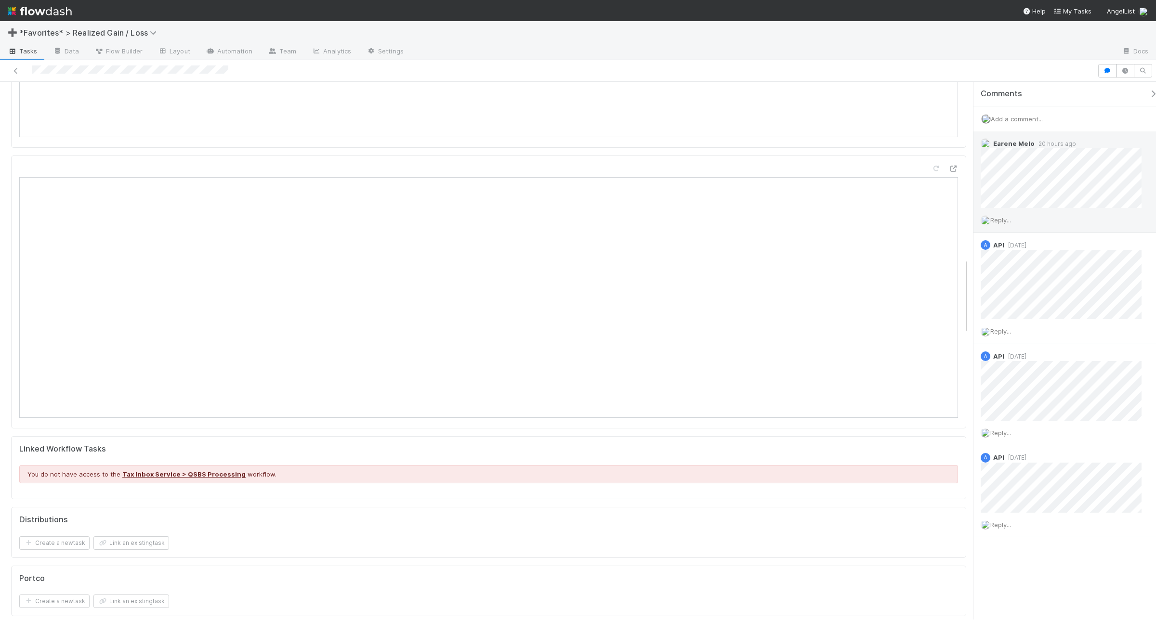
click at [1007, 220] on span "Reply..." at bounding box center [1000, 220] width 21 height 8
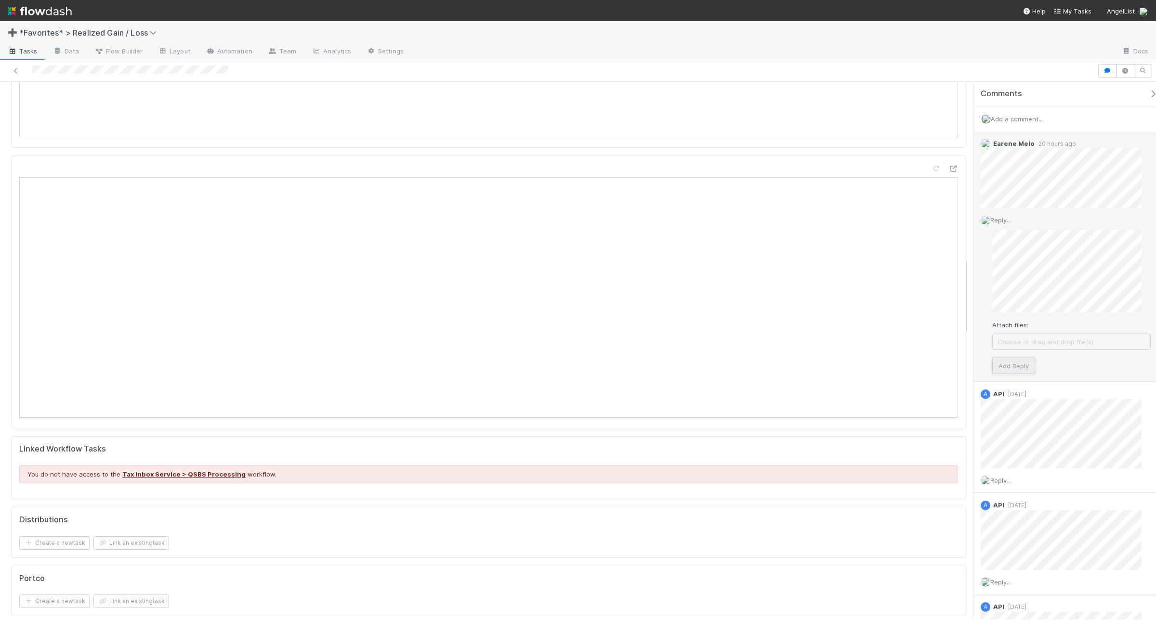
click at [1001, 369] on button "Add Reply" at bounding box center [1013, 366] width 43 height 16
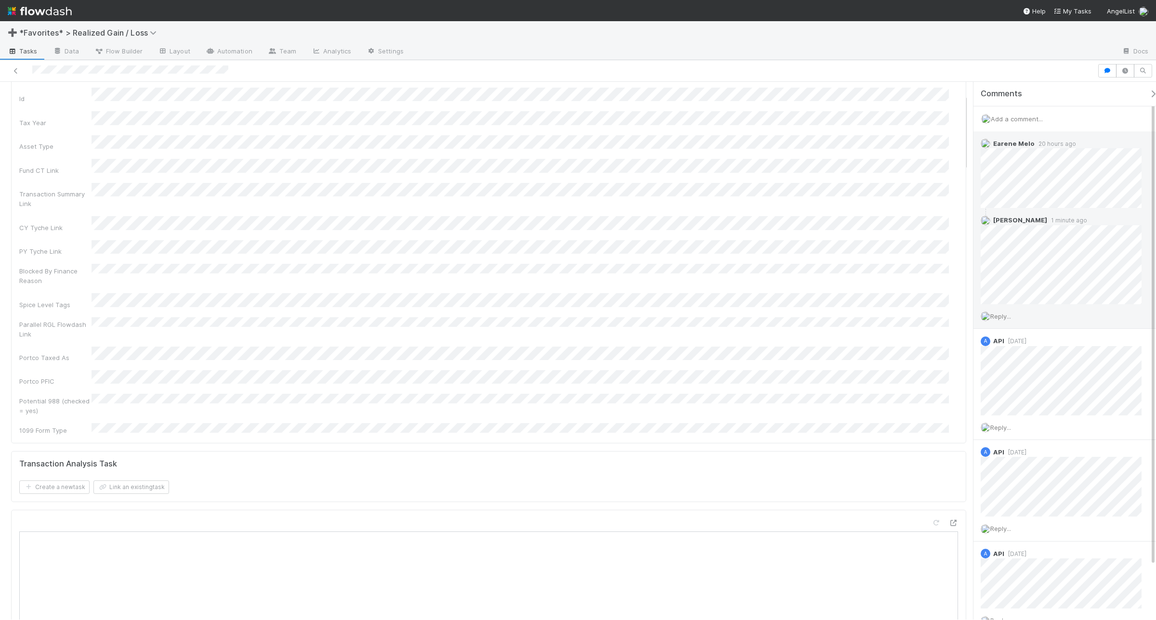
scroll to position [0, 0]
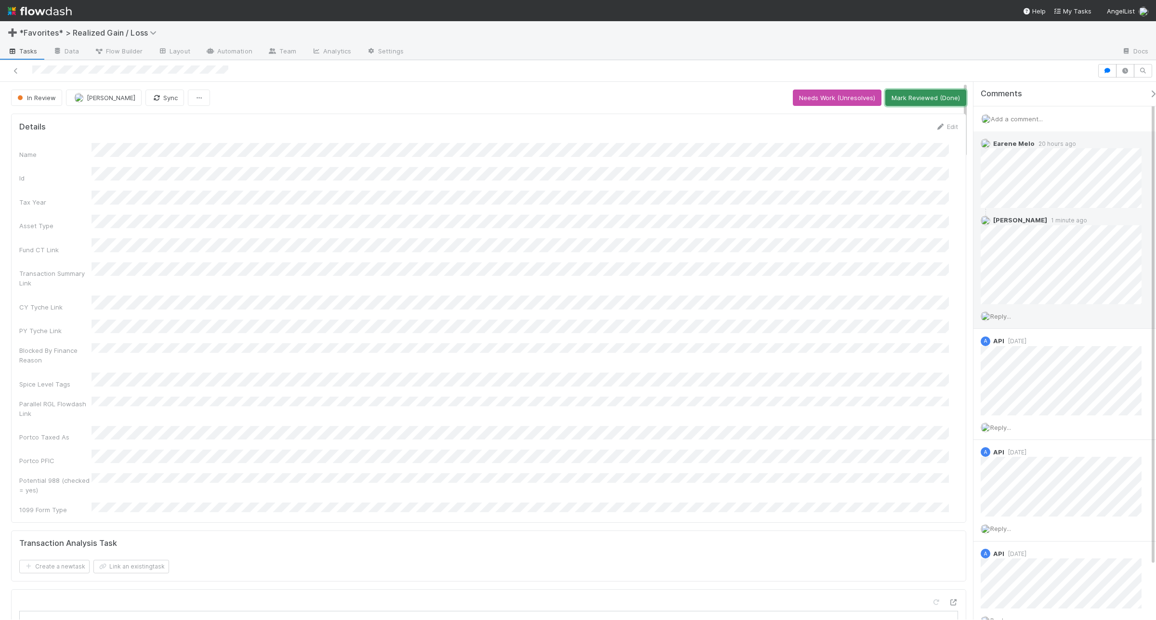
click at [927, 97] on button "Mark Reviewed (Done)" at bounding box center [925, 98] width 81 height 16
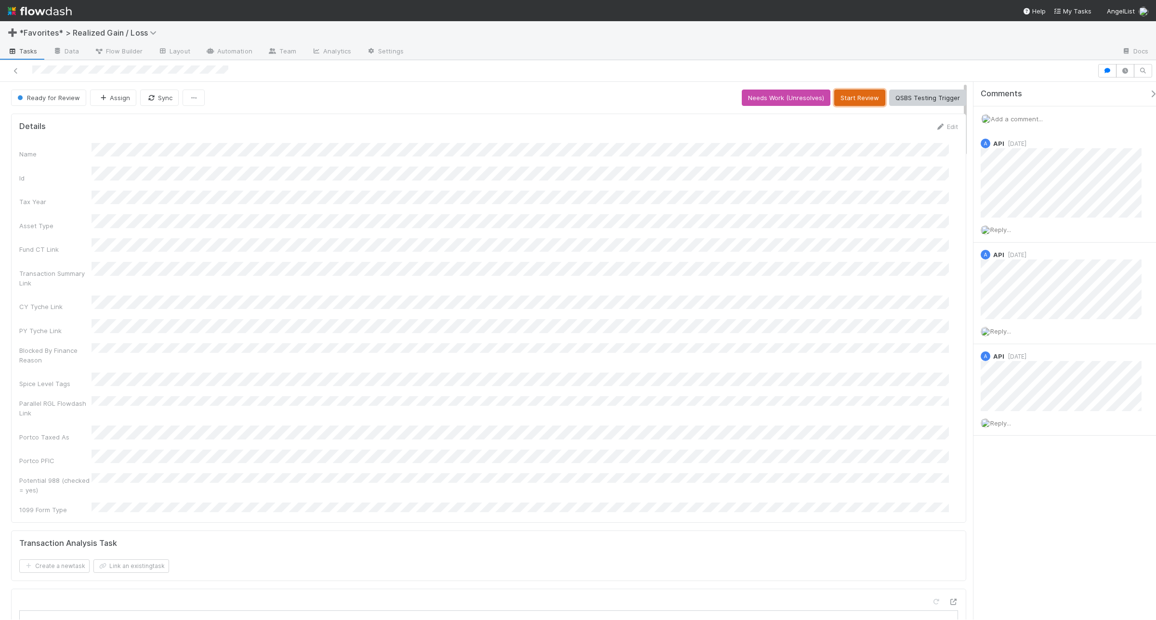
click at [838, 103] on button "Start Review" at bounding box center [859, 98] width 51 height 16
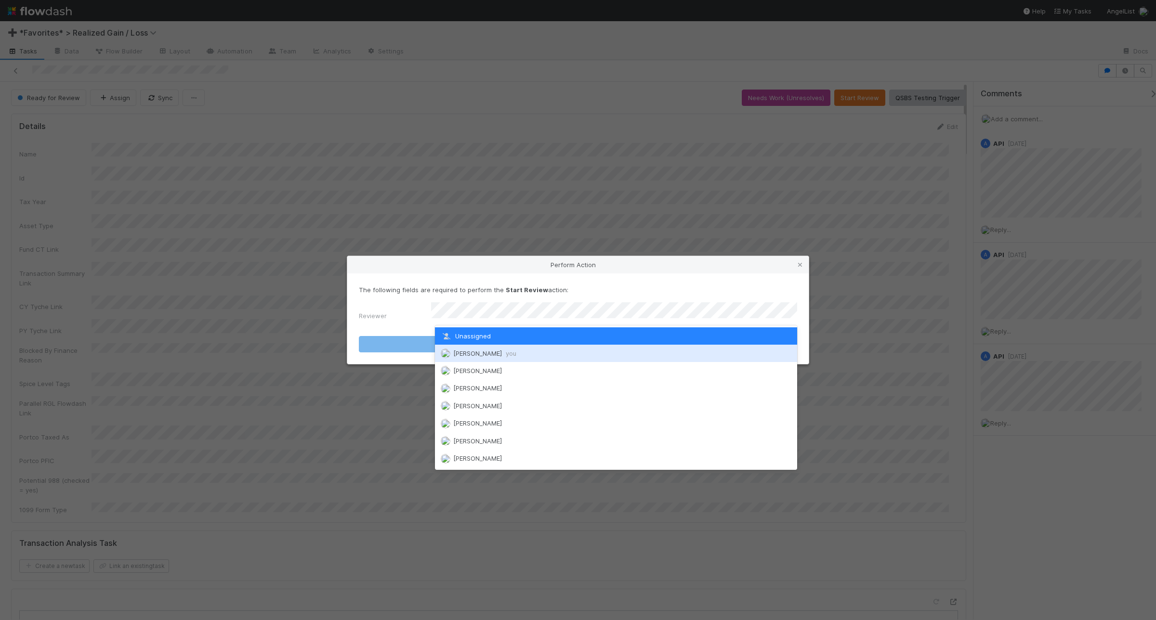
click at [564, 351] on div "[PERSON_NAME] you" at bounding box center [616, 353] width 362 height 17
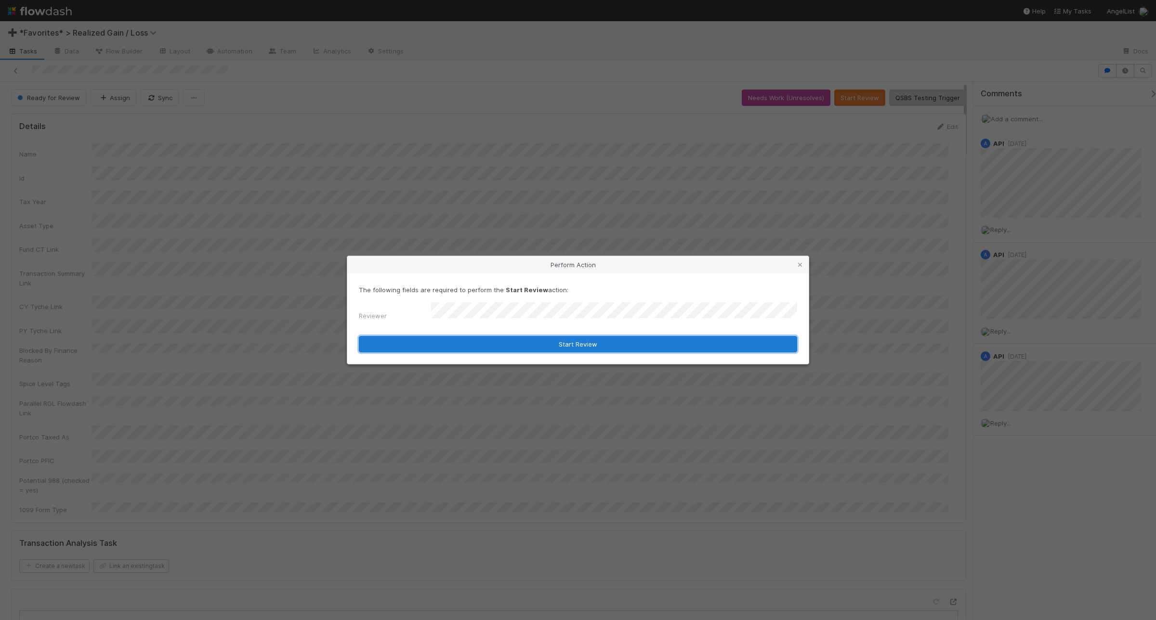
click at [552, 340] on button "Start Review" at bounding box center [578, 344] width 438 height 16
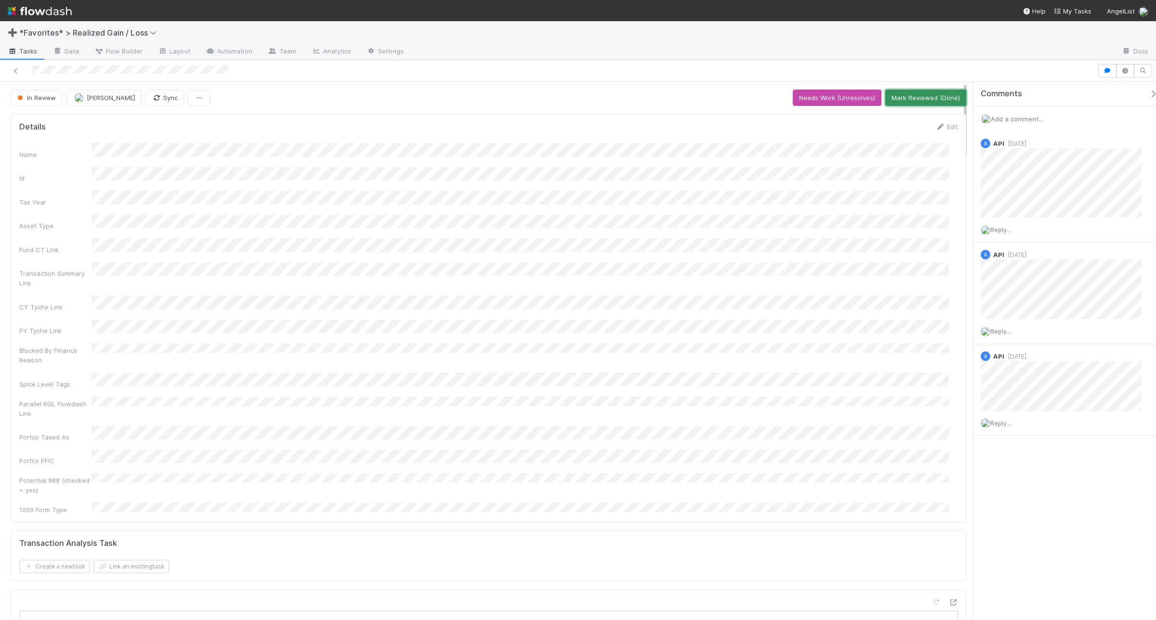
click at [937, 97] on button "Mark Reviewed (Done)" at bounding box center [925, 98] width 81 height 16
click at [1017, 120] on span "Add a comment..." at bounding box center [1016, 119] width 52 height 8
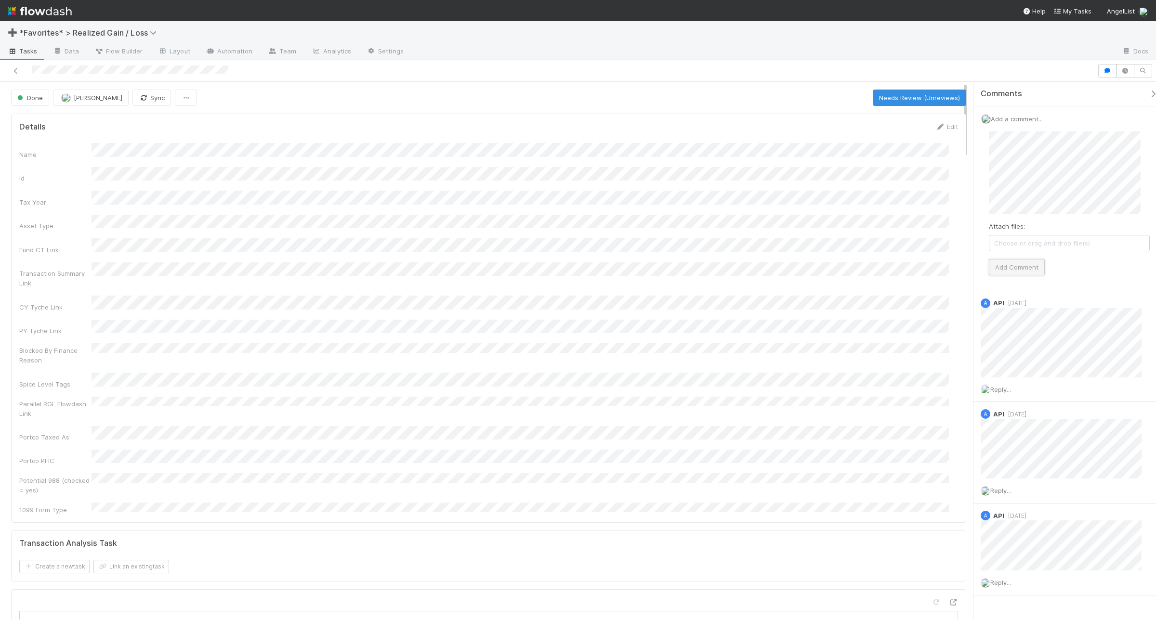
click at [1031, 269] on button "Add Comment" at bounding box center [1016, 267] width 56 height 16
